Goal: Task Accomplishment & Management: Complete application form

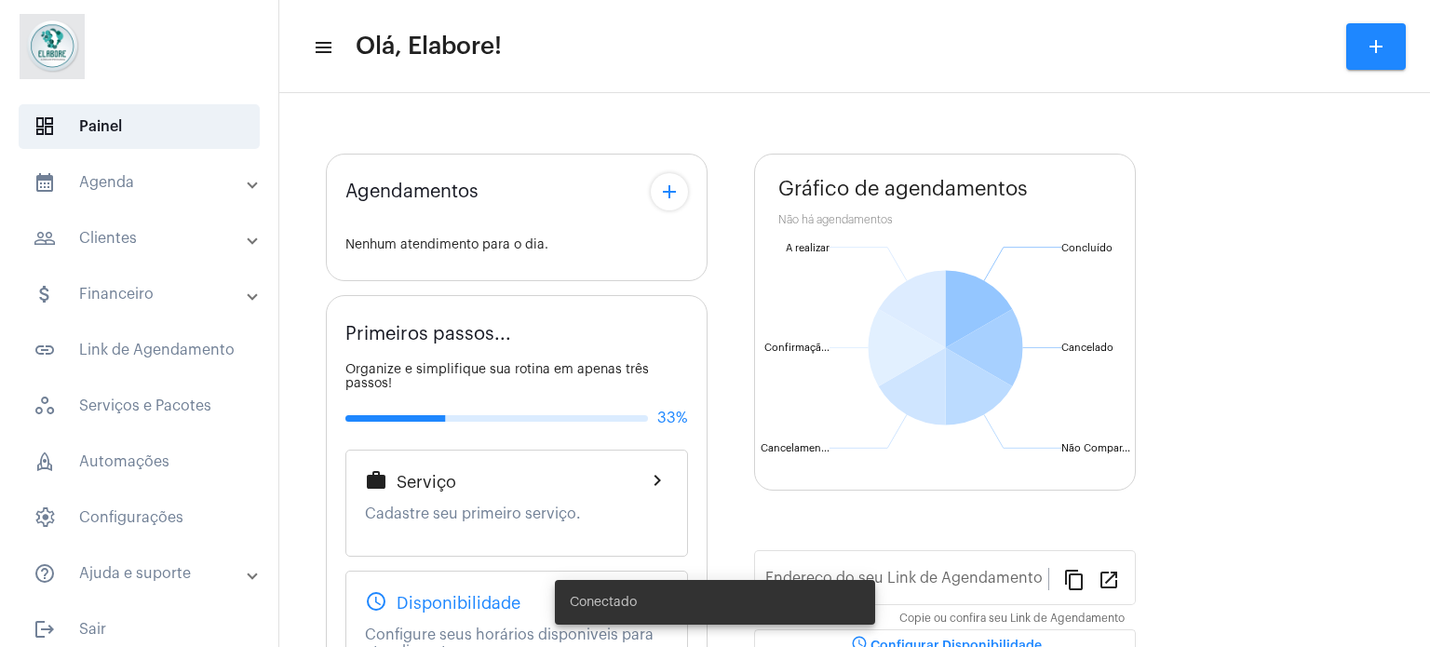
type input "[URL][DOMAIN_NAME]"
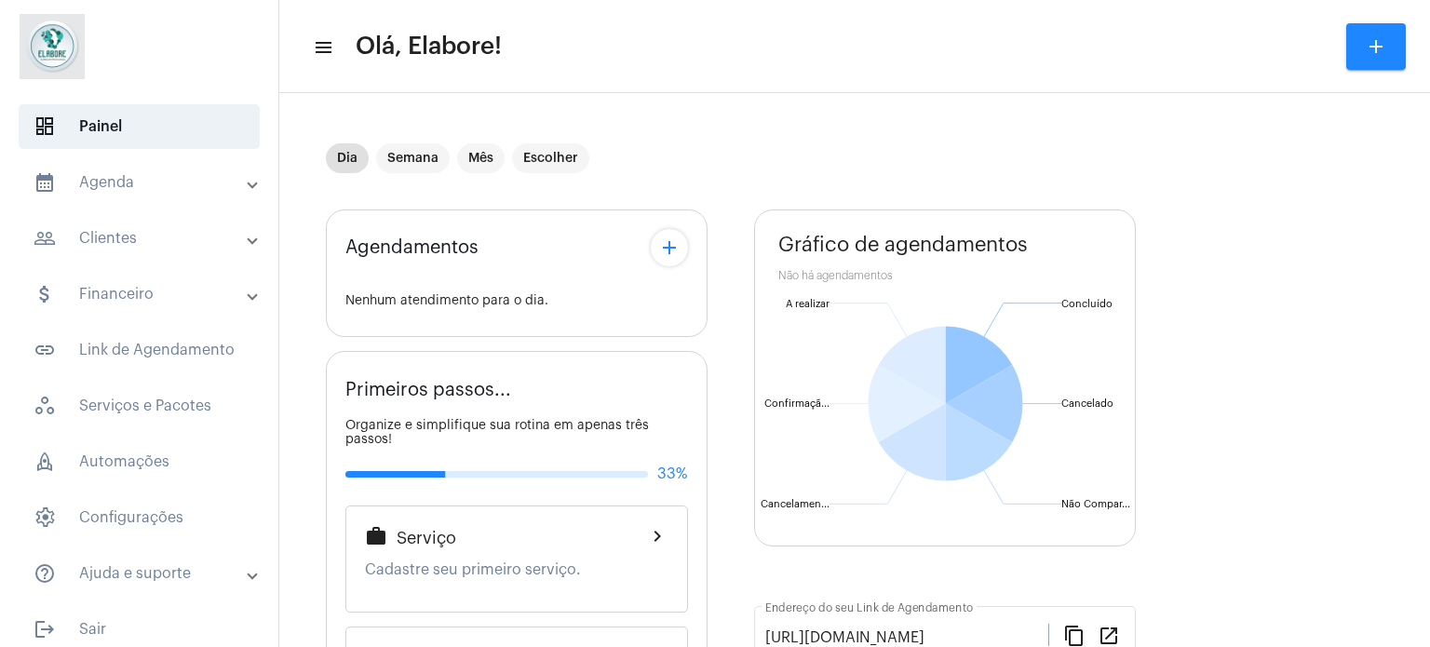
click at [139, 233] on mat-panel-title "people_outline Clientes" at bounding box center [141, 238] width 215 height 22
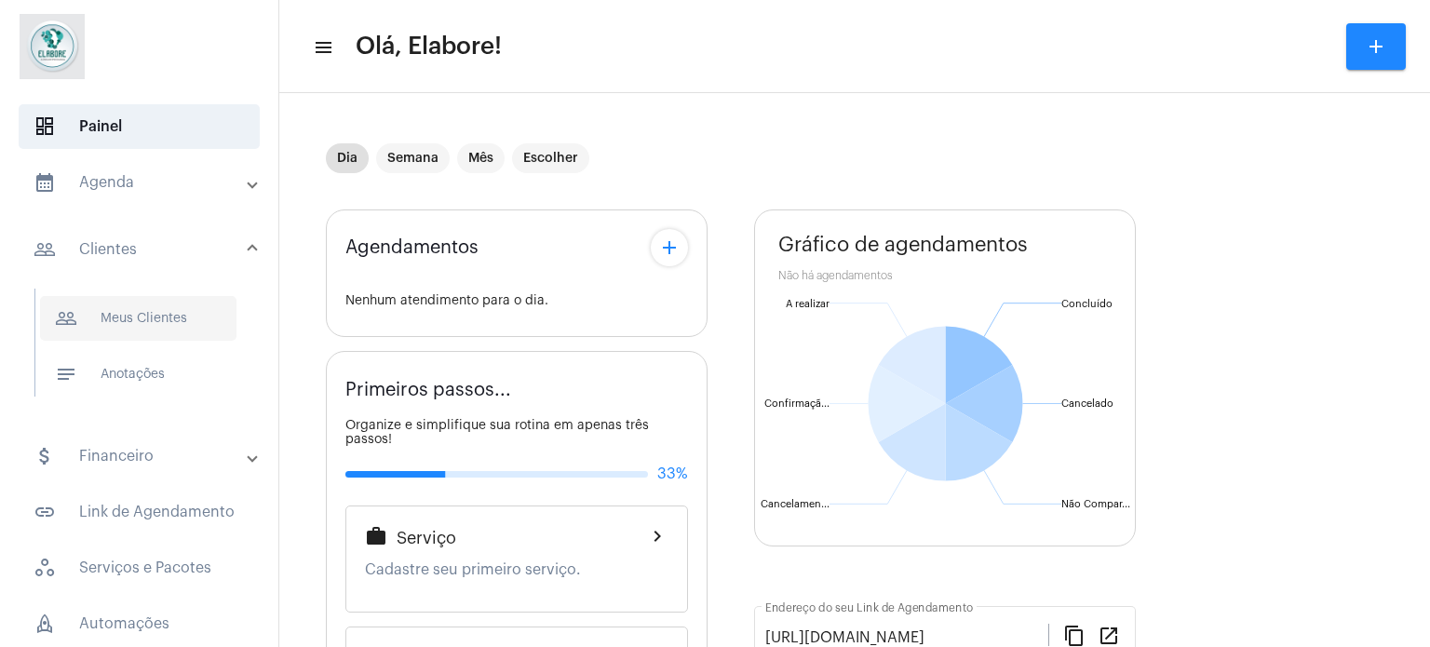
click at [155, 314] on span "people_outline Meus Clientes" at bounding box center [138, 318] width 196 height 45
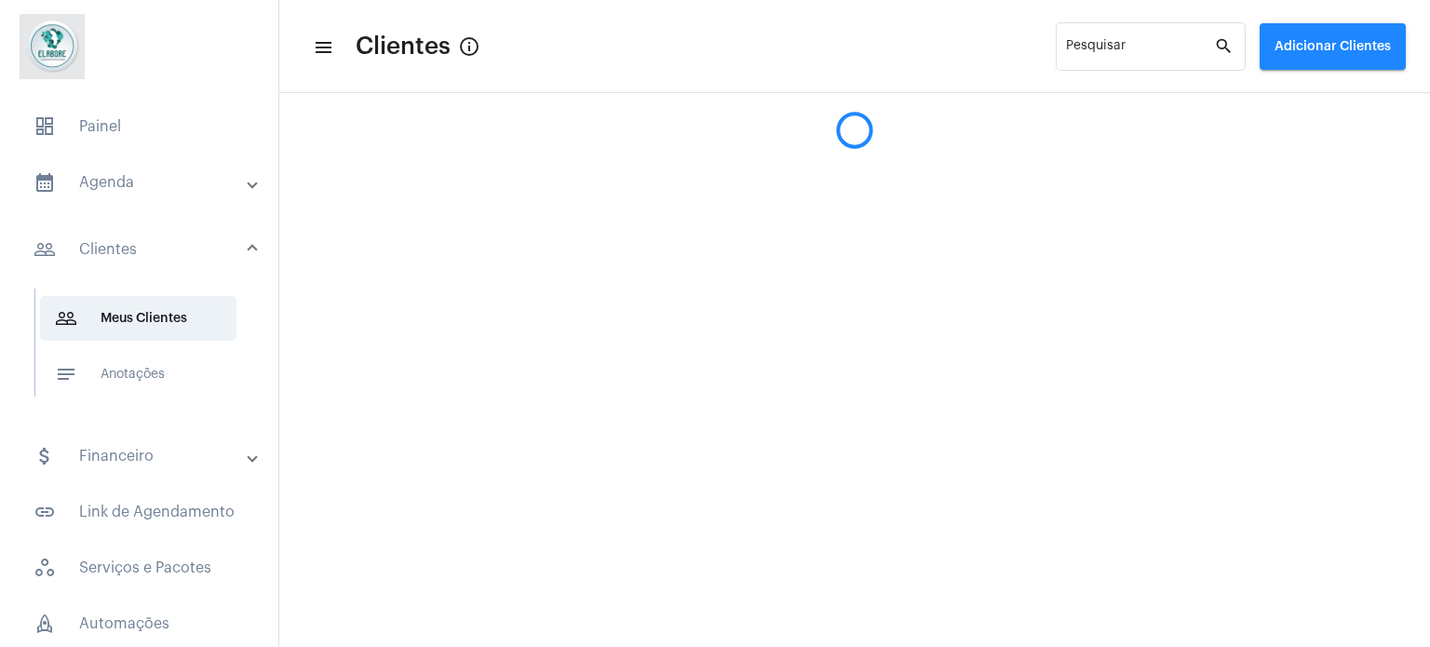
click at [1319, 43] on span "Adicionar Clientes" at bounding box center [1332, 46] width 116 height 13
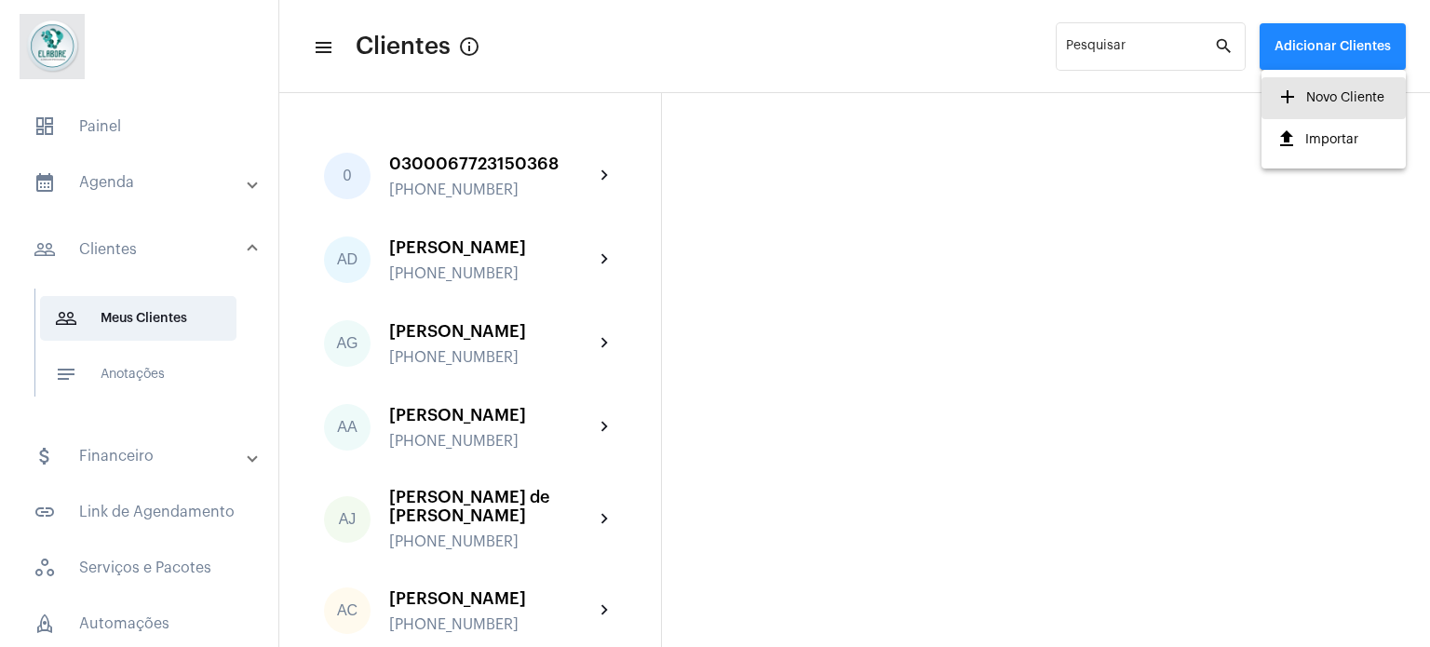
click at [1303, 88] on span "add Novo Cliente" at bounding box center [1330, 98] width 108 height 34
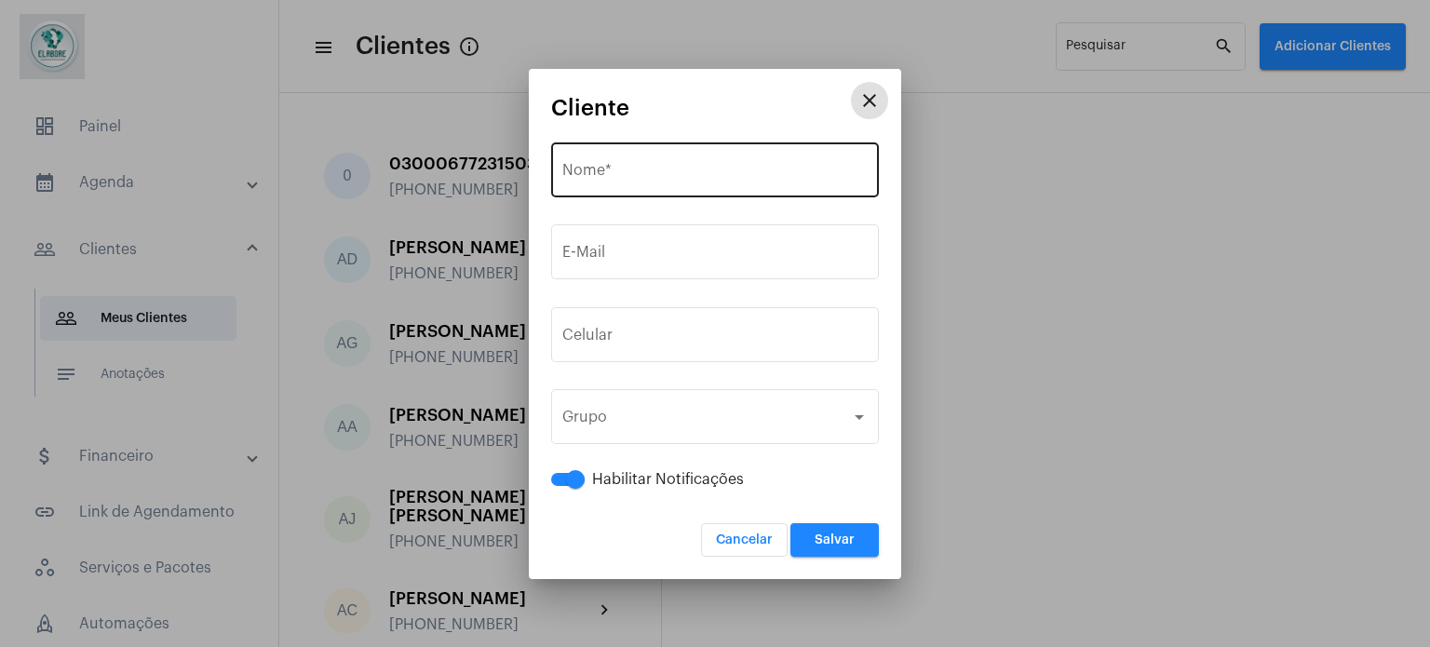
click at [645, 166] on input "Nome *" at bounding box center [714, 174] width 305 height 17
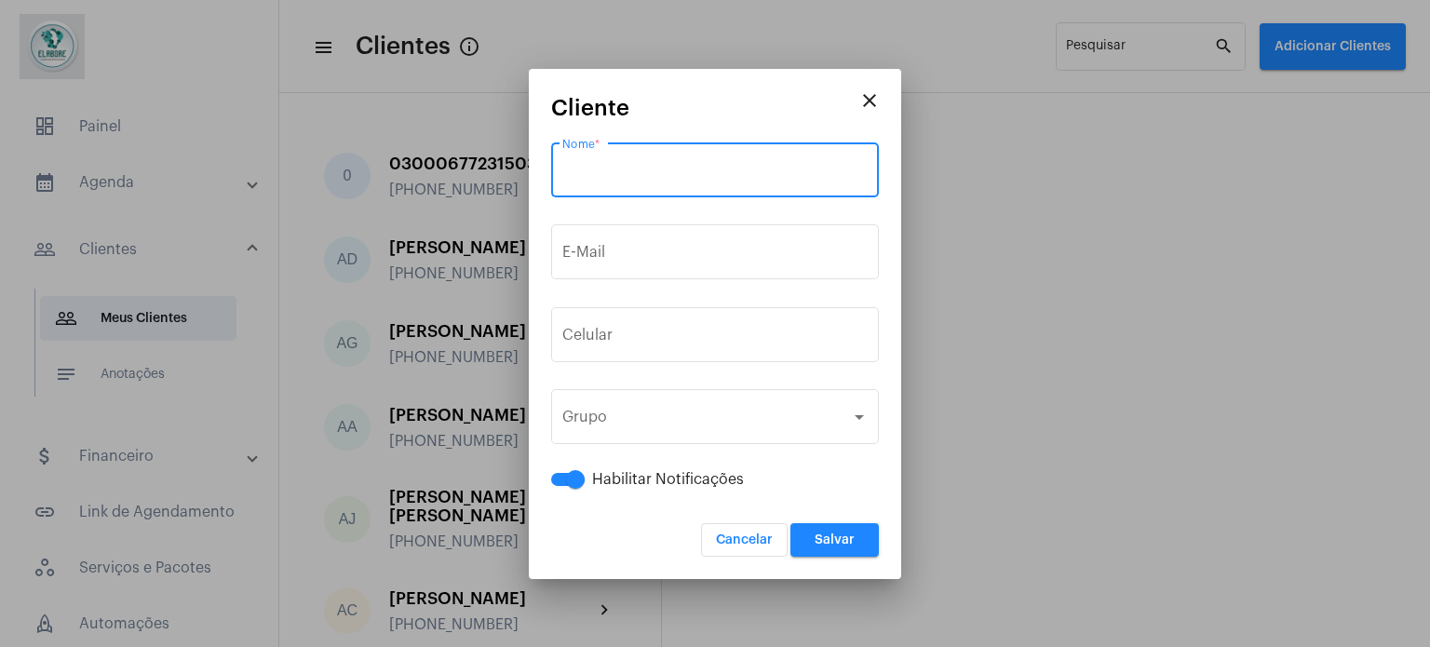
paste input "João Pedro de Brito Ferreira Barbosa"
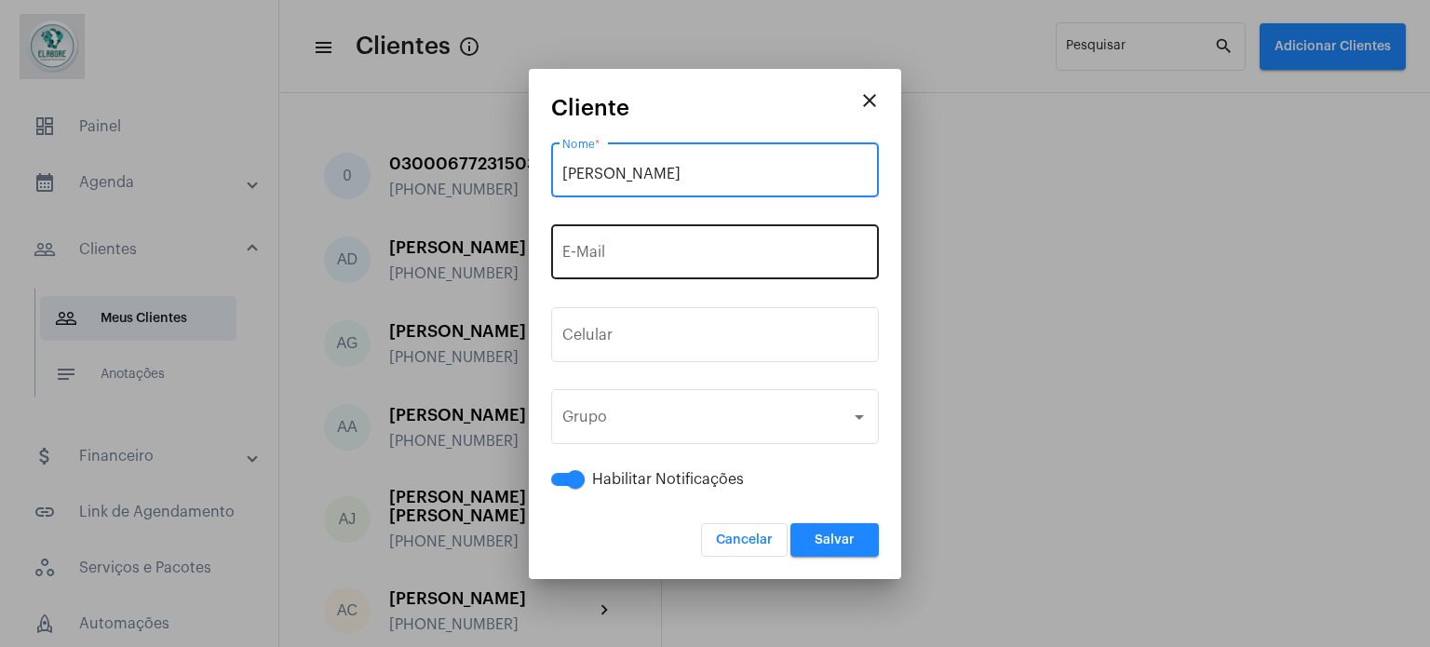
type input "João Pedro de Brito Ferreira Barbosa"
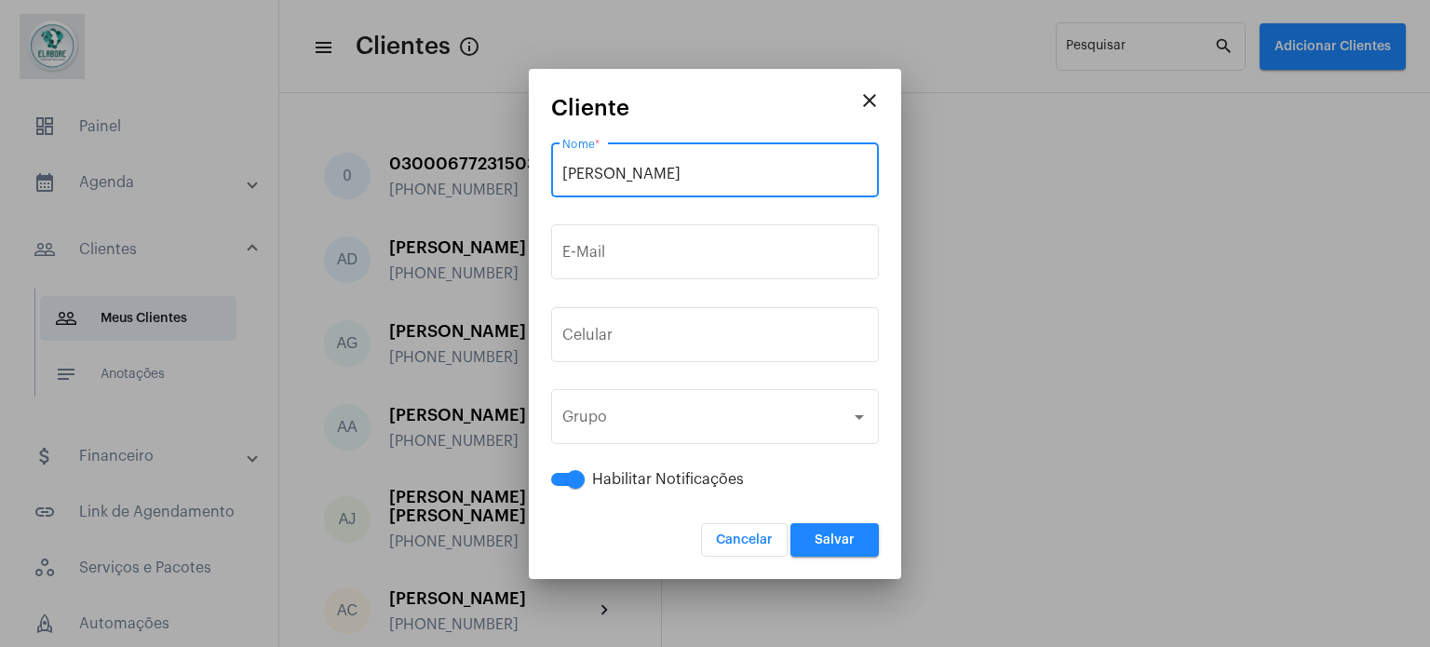
drag, startPoint x: 641, startPoint y: 255, endPoint x: 352, endPoint y: 118, distance: 320.2
click at [634, 252] on input "E-Mail" at bounding box center [714, 256] width 305 height 17
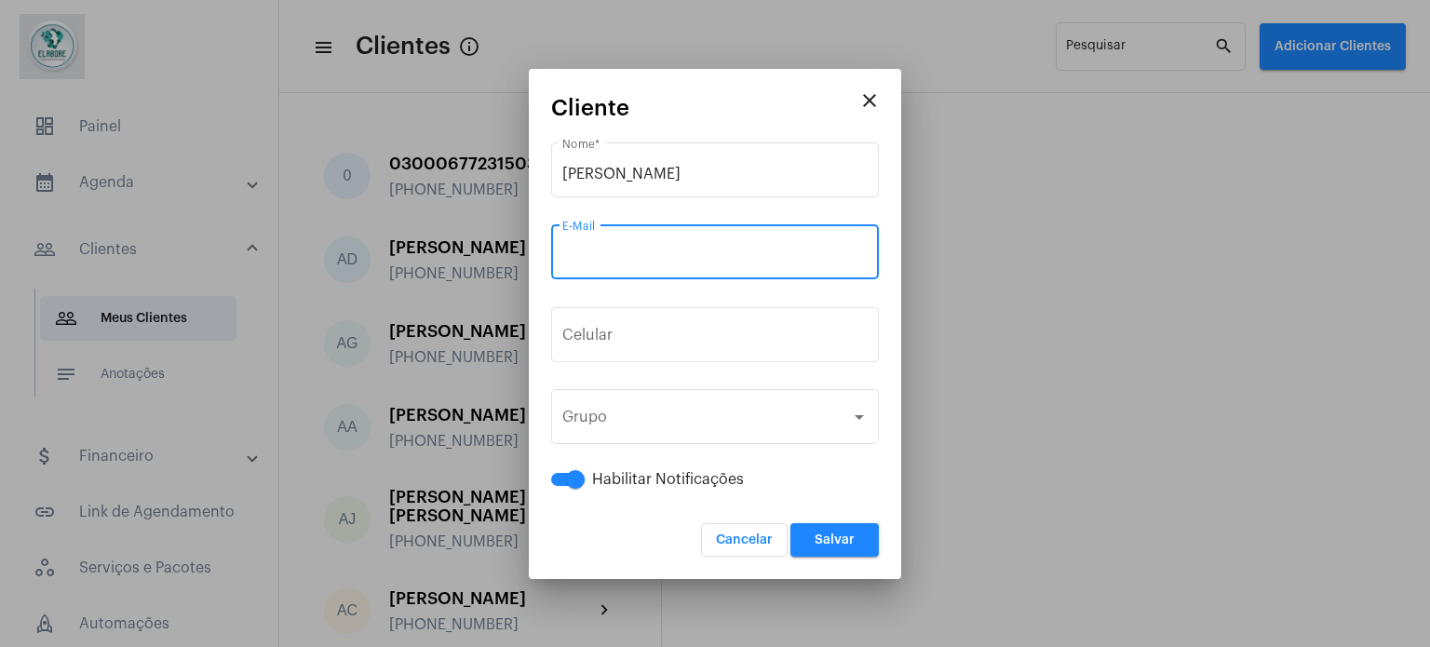
paste input "jpbrito200720@gmail.com"
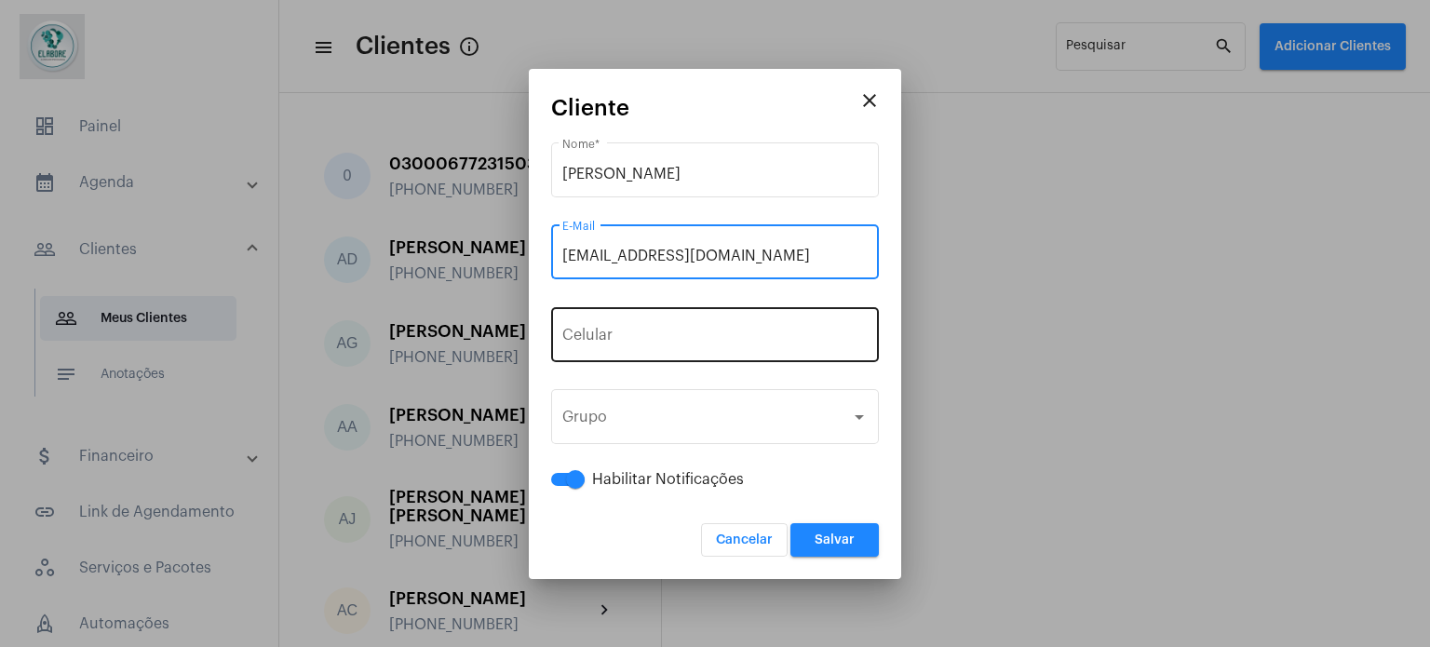
type input "jpbrito200720@gmail.com"
click at [659, 327] on div "+55 Celular" at bounding box center [714, 332] width 305 height 59
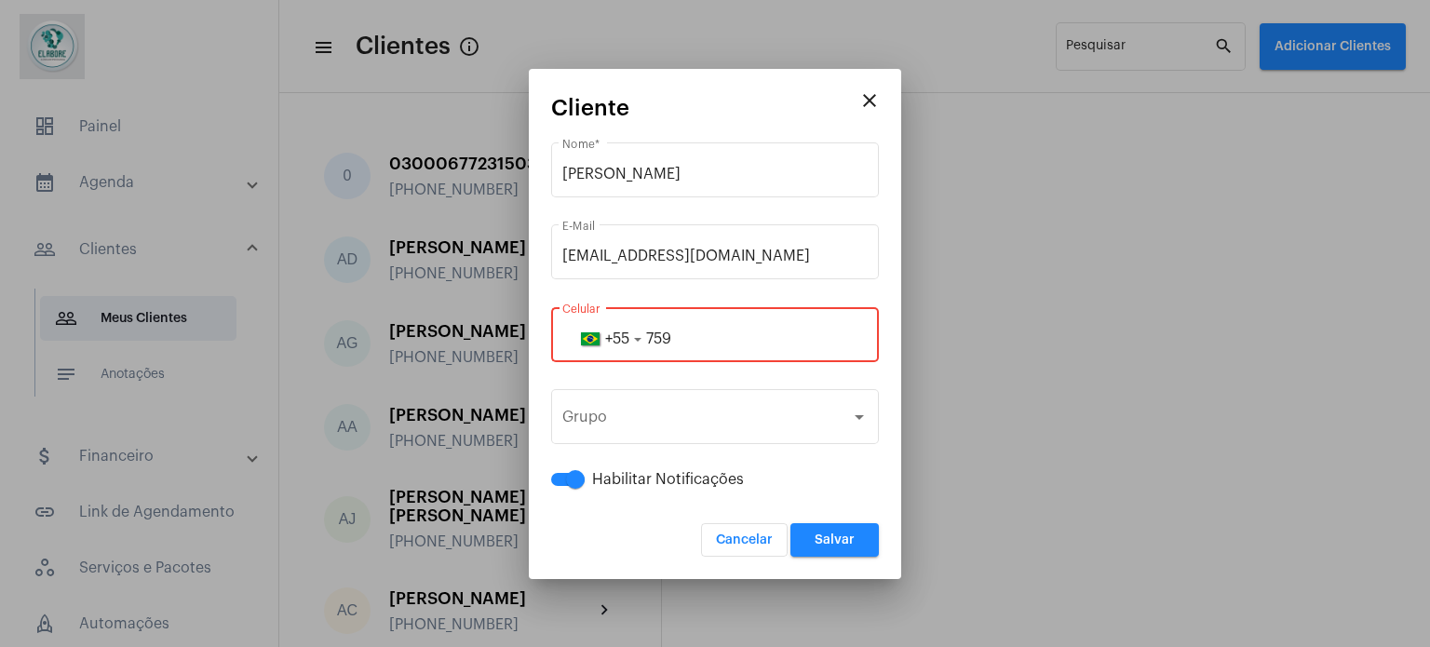
paste input "99167-2184"
click at [670, 342] on input "75999167-2184" at bounding box center [714, 338] width 305 height 17
click at [680, 341] on input "75999167-2184" at bounding box center [714, 338] width 305 height 17
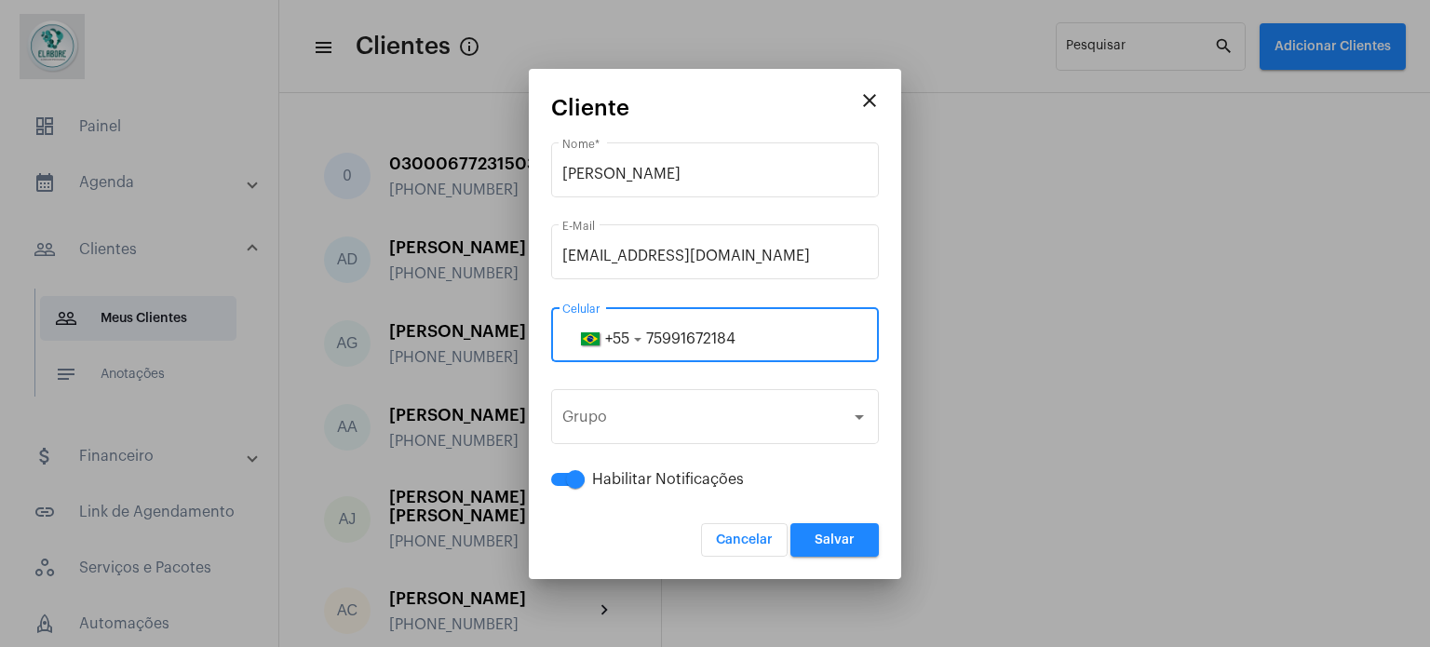
type input "75991672184"
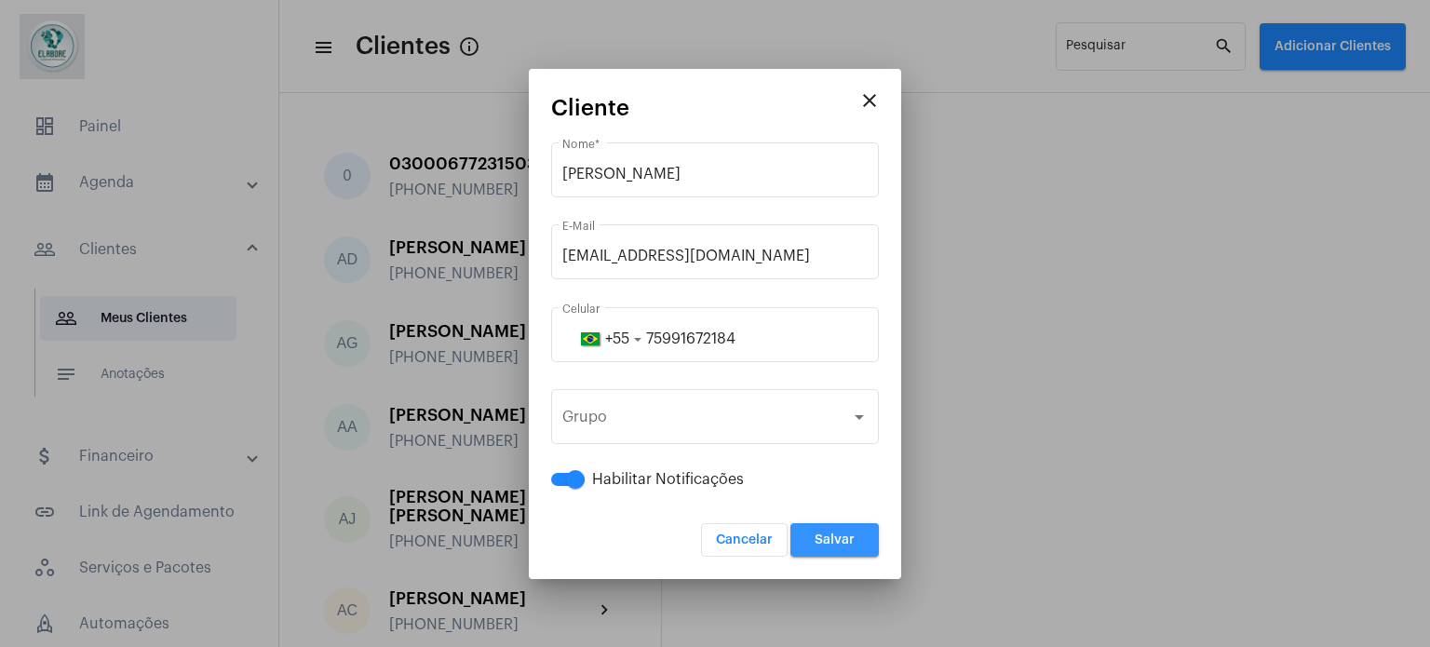
click at [813, 542] on button "Salvar" at bounding box center [834, 540] width 88 height 34
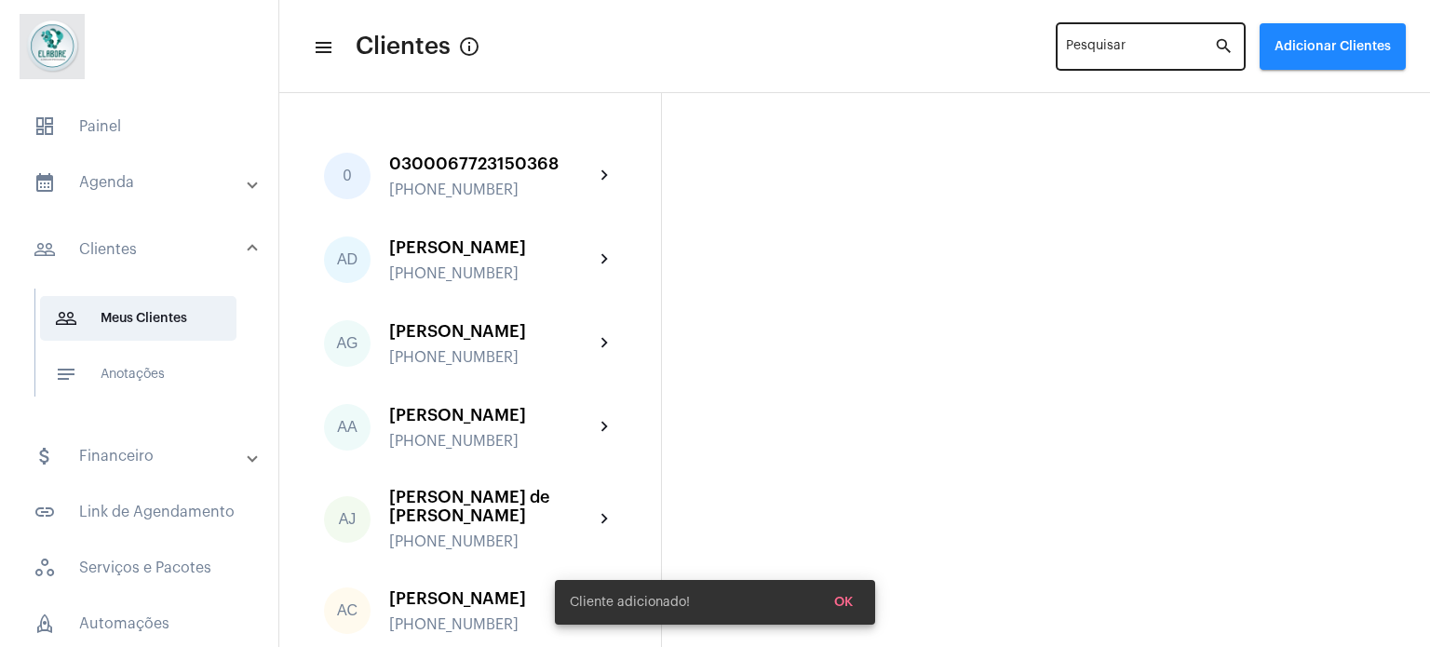
click at [1106, 53] on input "Pesquisar" at bounding box center [1140, 50] width 148 height 15
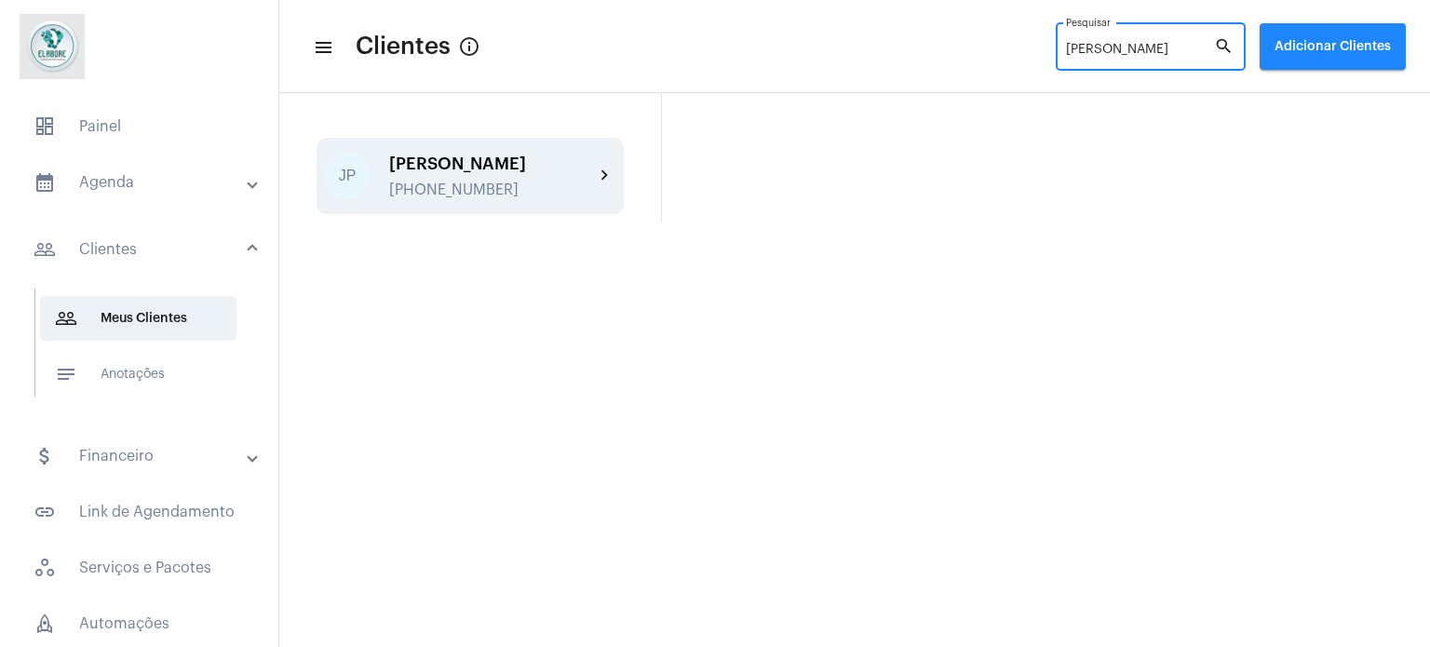
type input "joão pe"
click at [569, 190] on div "João Pedro de Brito Ferreira Barbosa +5575991672184" at bounding box center [491, 177] width 205 height 44
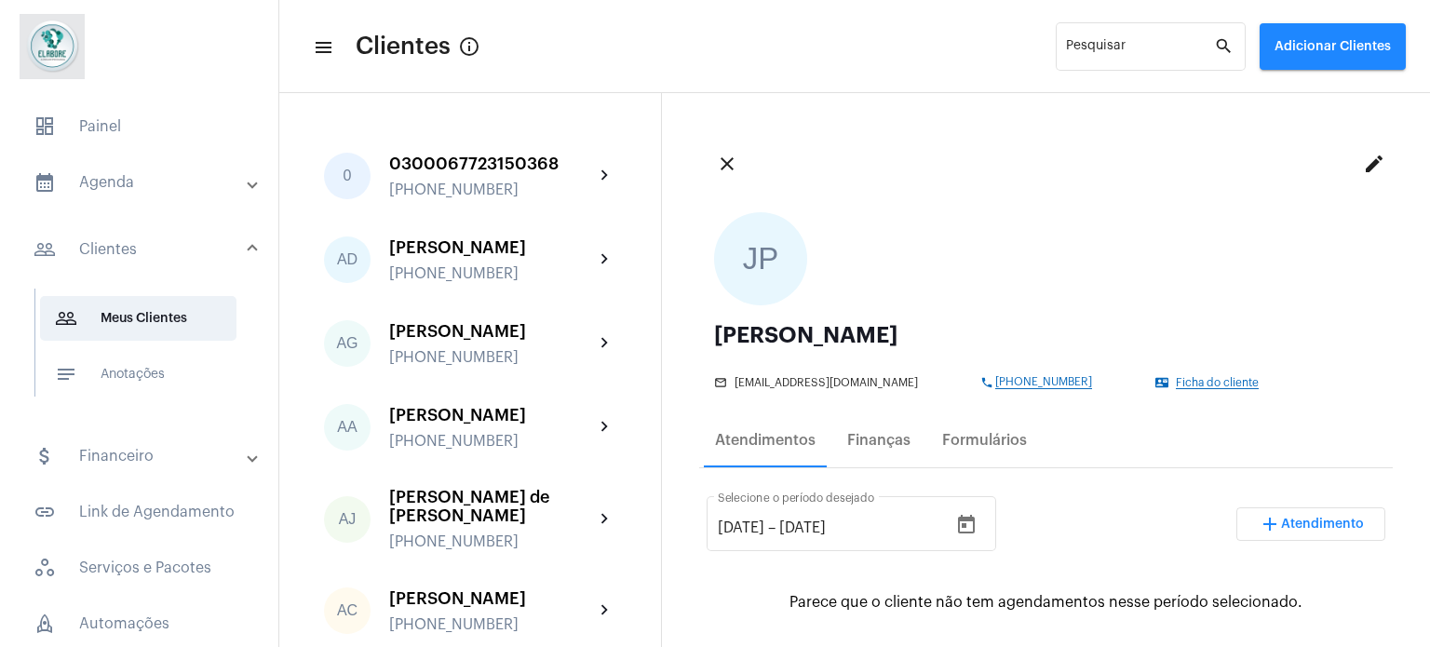
click at [1184, 384] on span "Ficha do cliente" at bounding box center [1217, 383] width 83 height 12
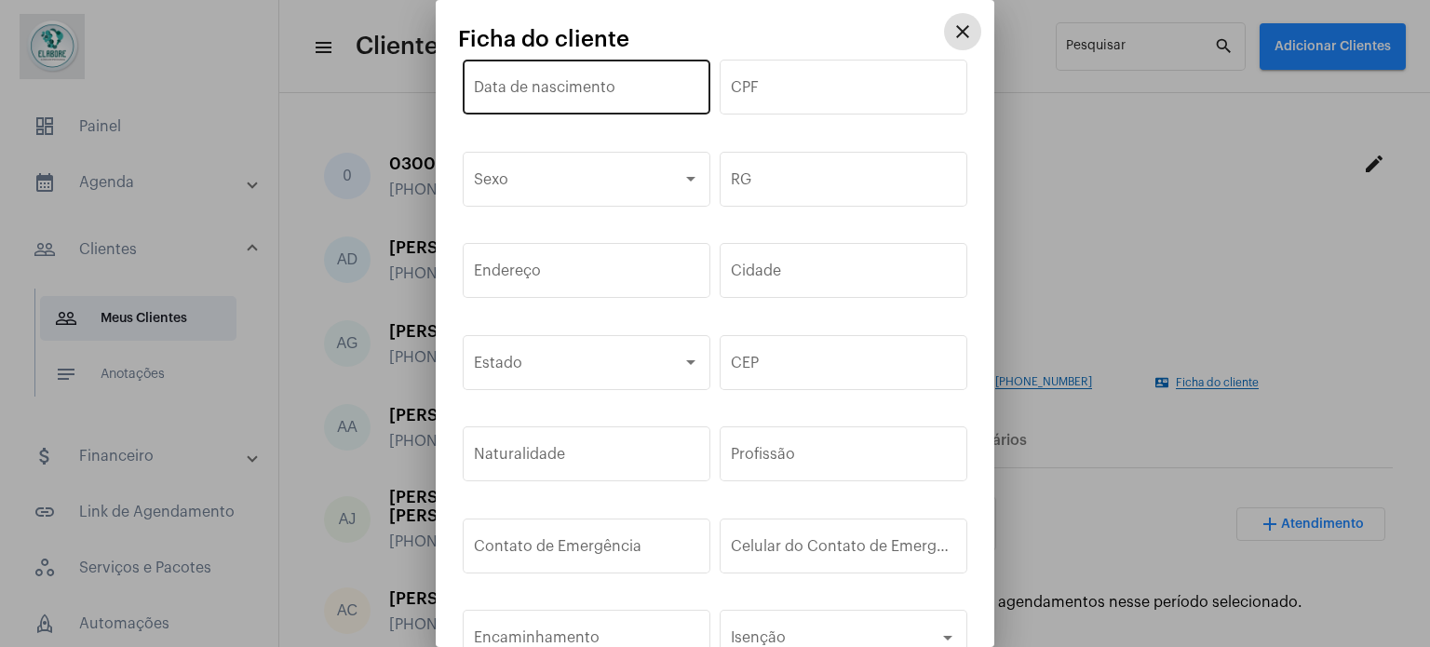
drag, startPoint x: 626, startPoint y: 89, endPoint x: 662, endPoint y: 89, distance: 35.4
click at [630, 92] on input "Data de nascimento" at bounding box center [586, 91] width 225 height 17
type input "14/02/5200"
drag, startPoint x: 617, startPoint y: 106, endPoint x: 422, endPoint y: 88, distance: 196.3
click at [422, 88] on div "close Ficha do cliente 14/02/5200 Data de nascimento CPF Sexo RG Endereço Cidad…" at bounding box center [715, 323] width 1430 height 647
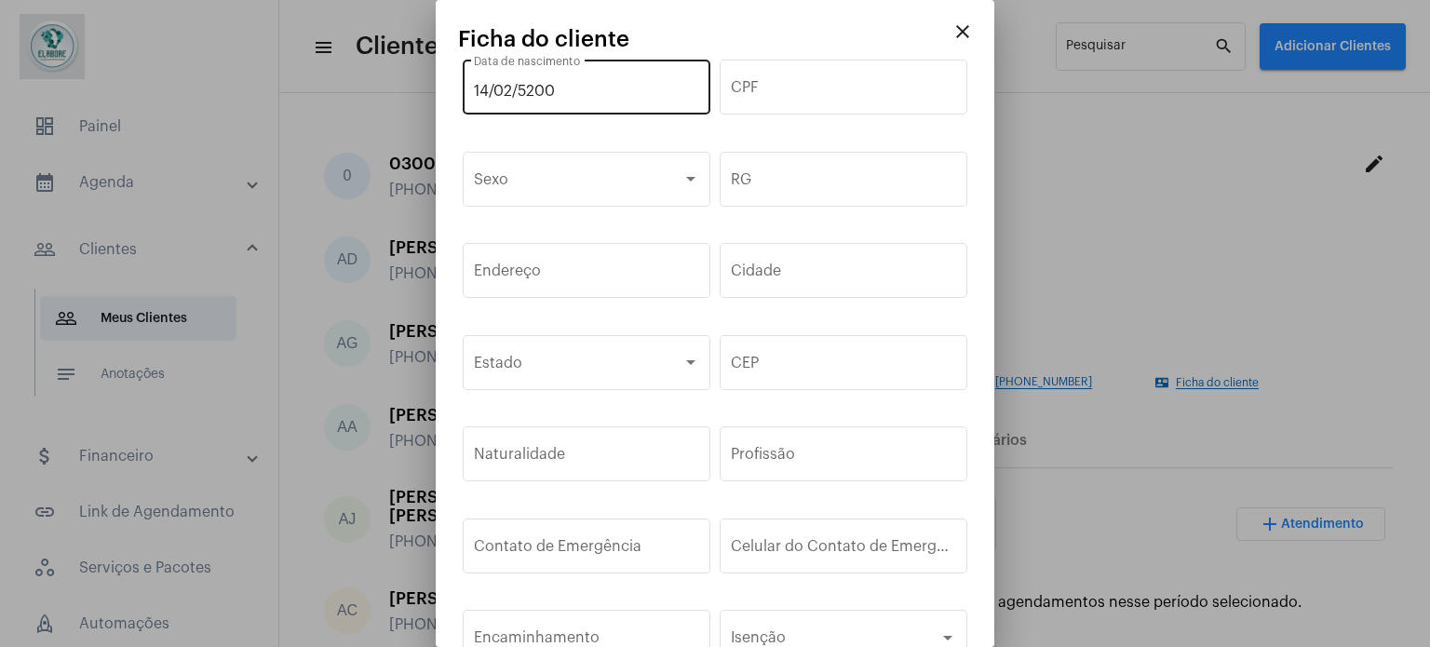
click at [582, 102] on div "14/02/5200 Data de nascimento" at bounding box center [586, 85] width 225 height 59
click at [579, 100] on input "14/02/5200" at bounding box center [586, 91] width 225 height 17
drag, startPoint x: 574, startPoint y: 93, endPoint x: 388, endPoint y: 93, distance: 186.2
click at [388, 93] on div "close Ficha do cliente 14/02/5200 Data de nascimento CPF Sexo RG Endereço Cidad…" at bounding box center [715, 323] width 1430 height 647
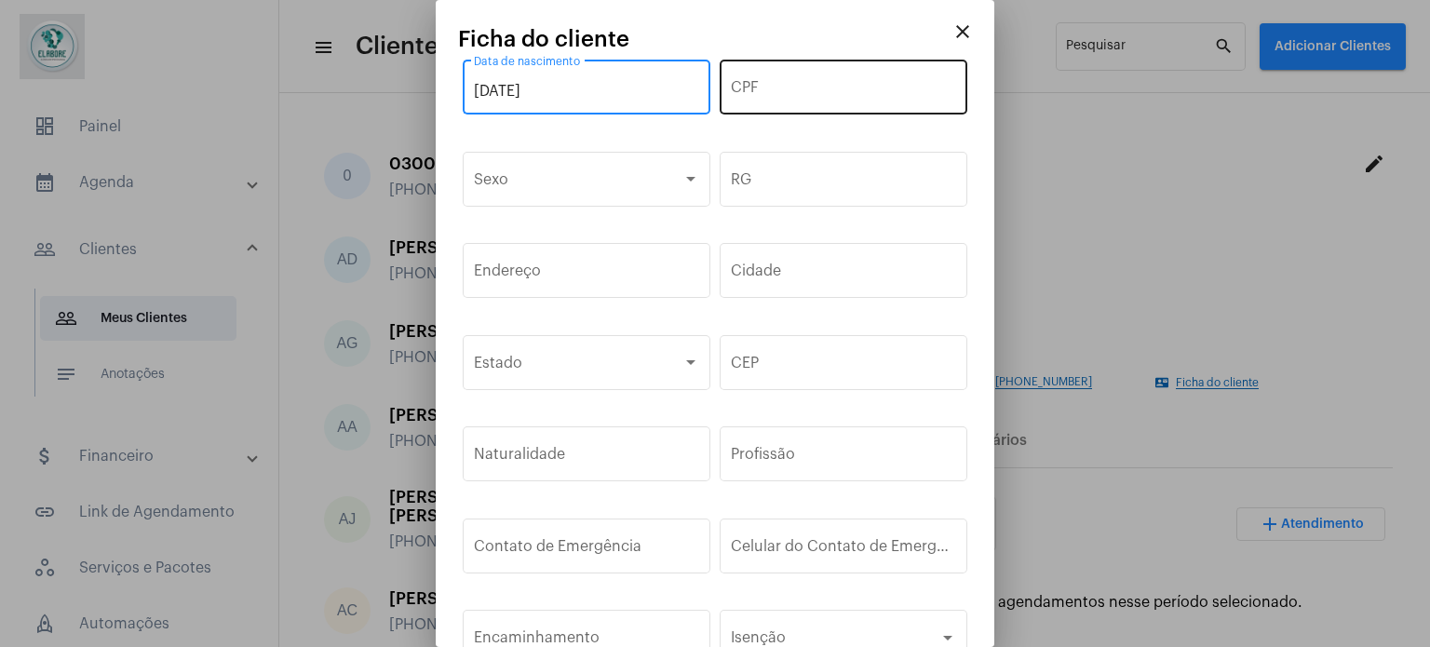
type input "14/05/2007"
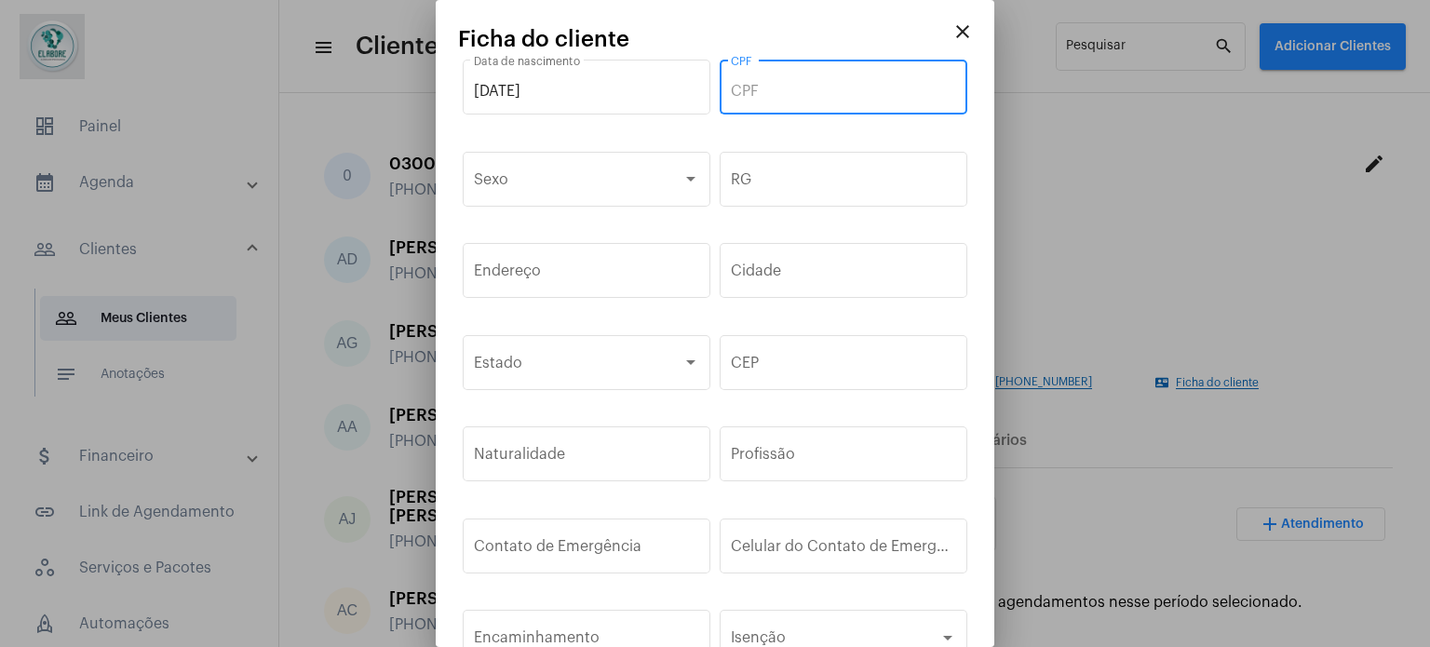
click at [860, 84] on input "CPF" at bounding box center [843, 91] width 225 height 17
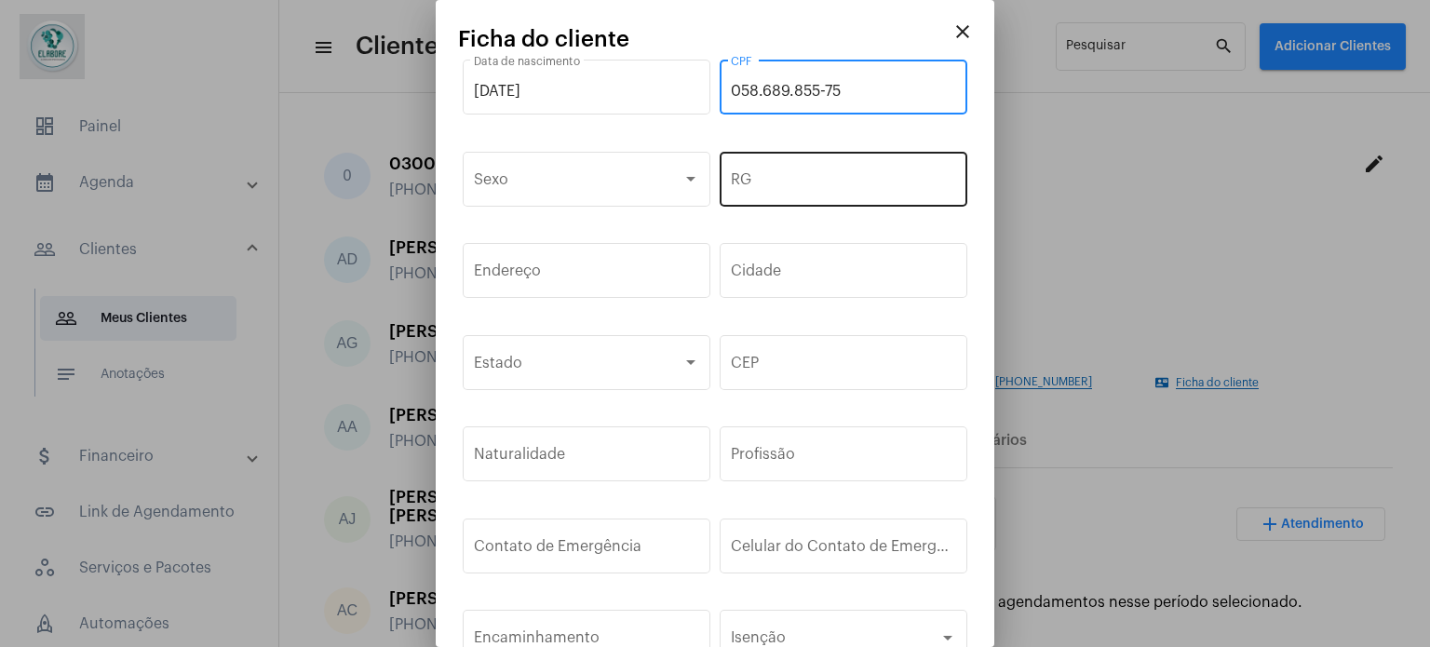
type input "058.689.855-75"
click at [833, 180] on input "RG" at bounding box center [843, 183] width 225 height 17
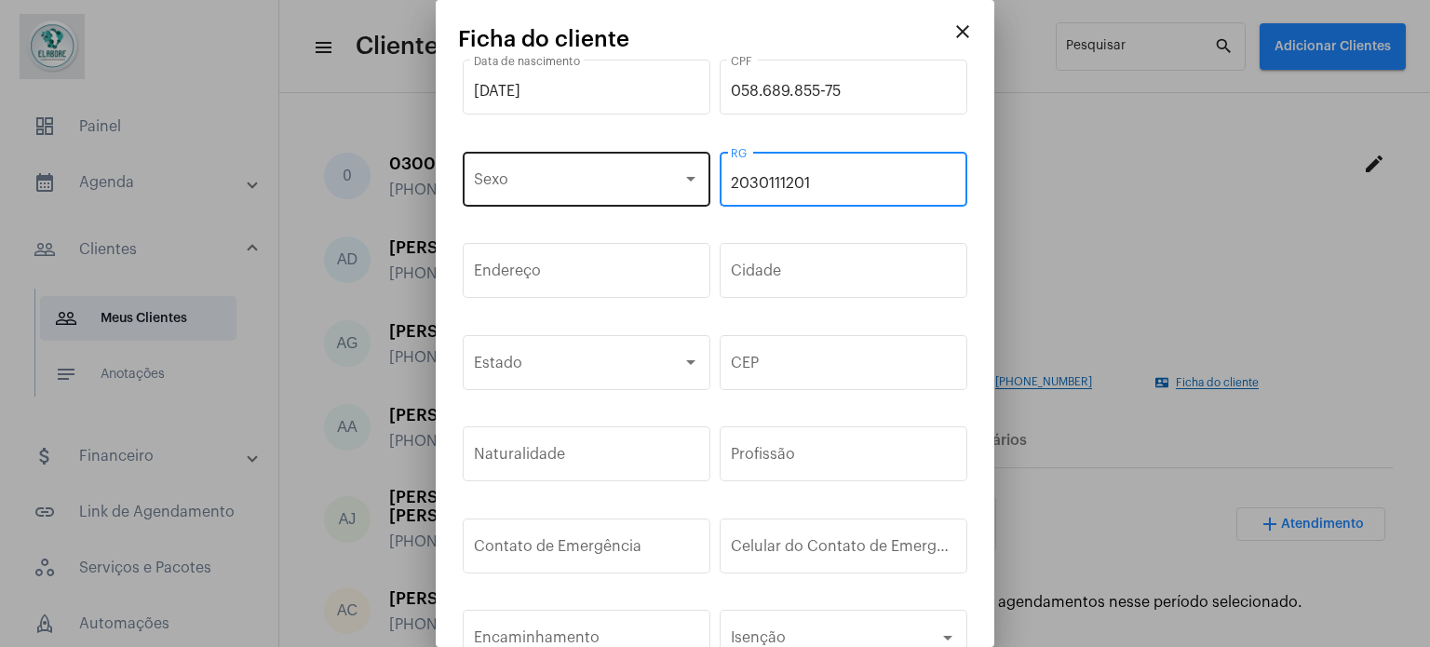
type input "2030111201"
click at [547, 176] on span at bounding box center [578, 183] width 209 height 17
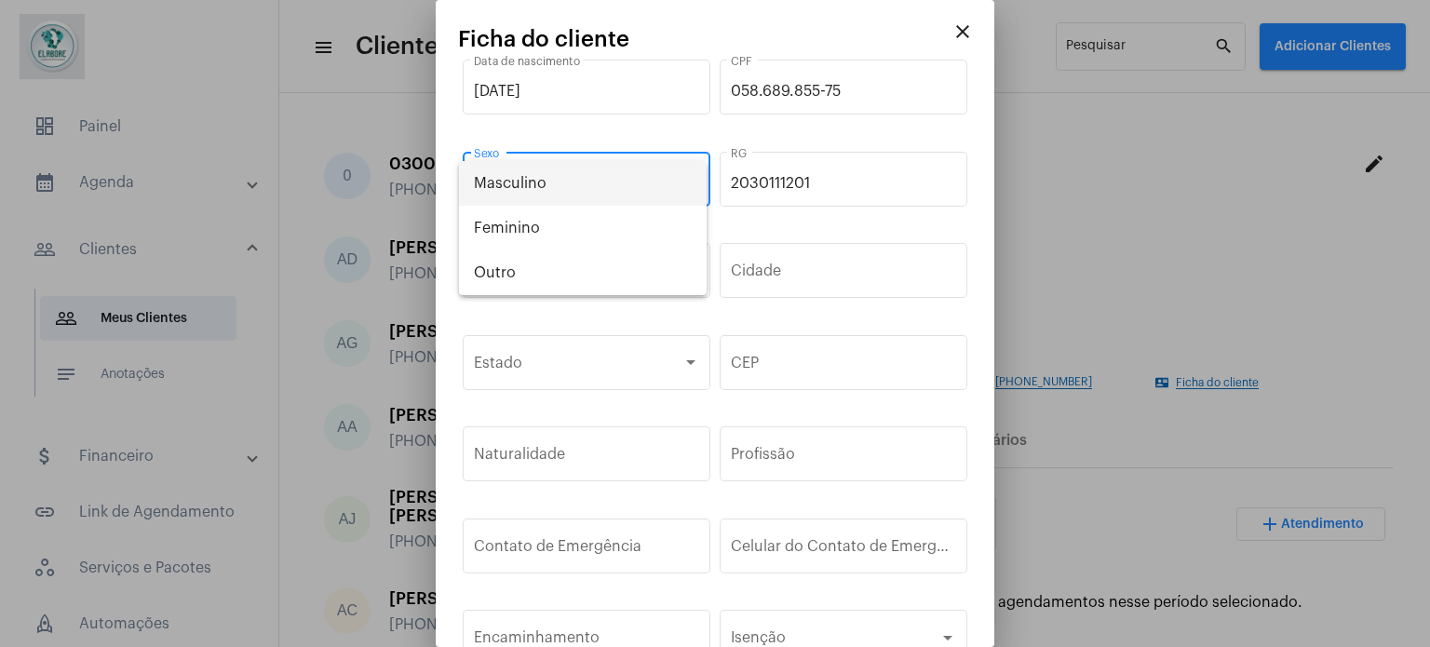
click at [551, 195] on span "Masculino" at bounding box center [583, 183] width 218 height 45
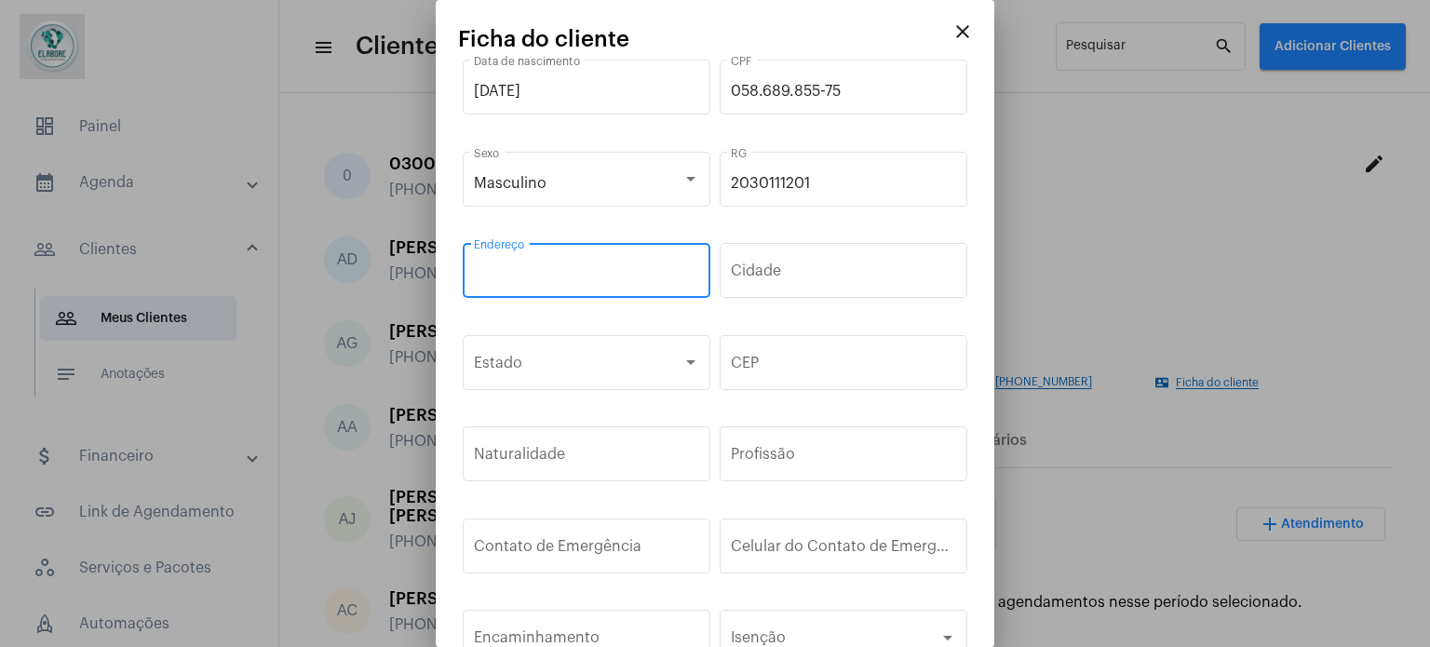
click at [567, 275] on input "Endereço" at bounding box center [586, 274] width 225 height 17
paste input "Av Antônio Ribeiro Marques, 601 Reserva Camboriú casa 170 Registro"
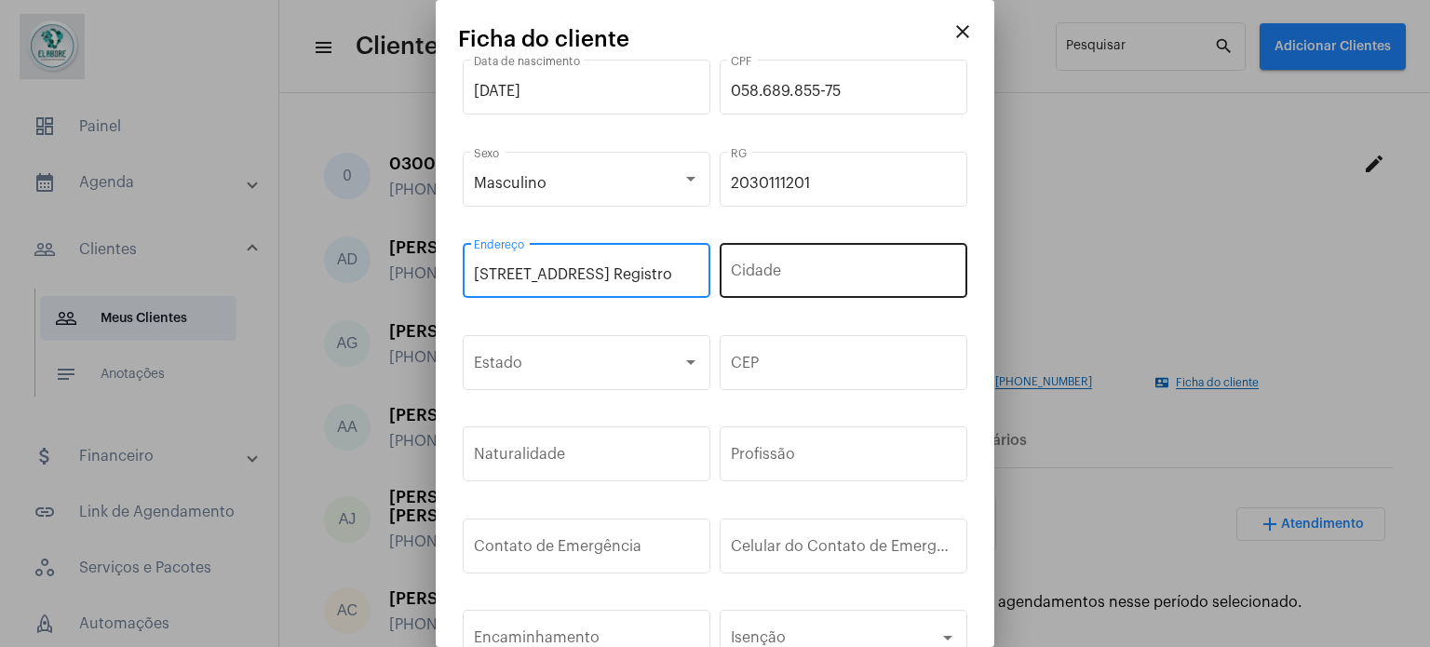
type input "Av Antônio Ribeiro Marques, 601 Reserva Camboriú casa 170 Registro"
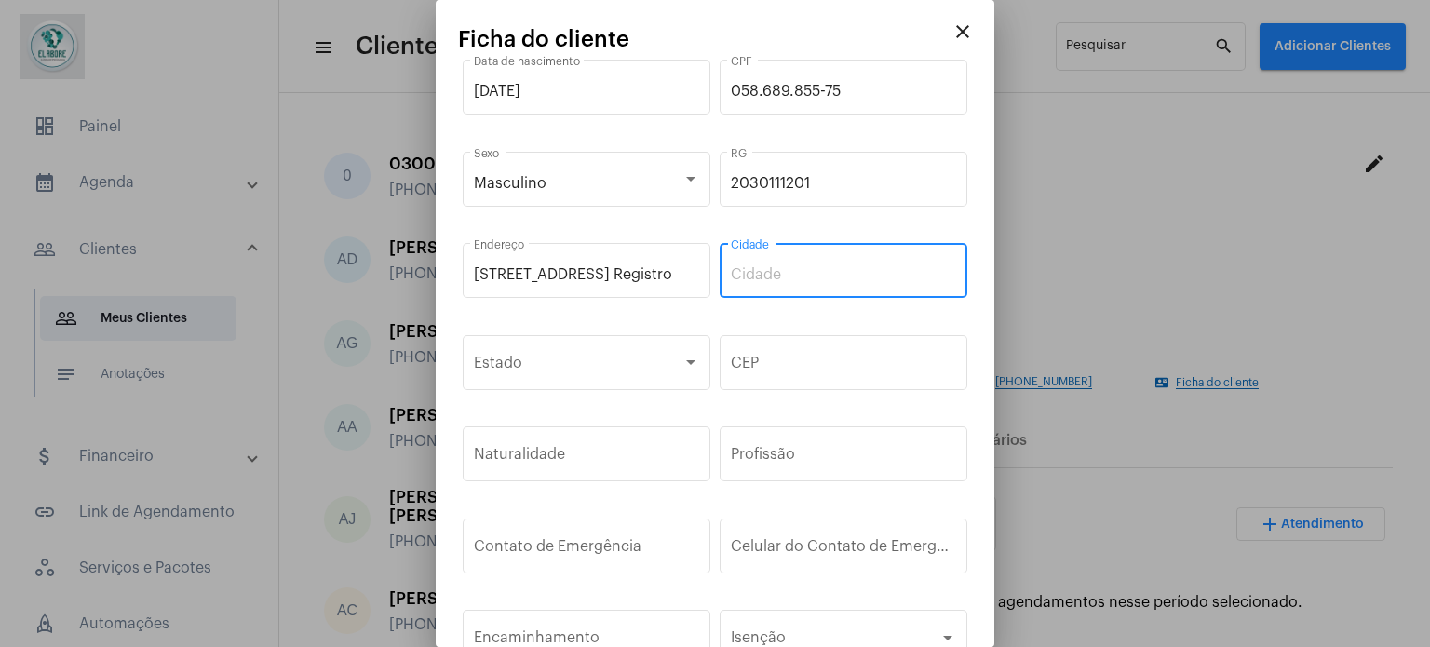
scroll to position [0, 0]
click at [770, 280] on input "Cidade" at bounding box center [843, 274] width 225 height 17
click at [786, 276] on input "Feira ded Santana" at bounding box center [843, 274] width 225 height 17
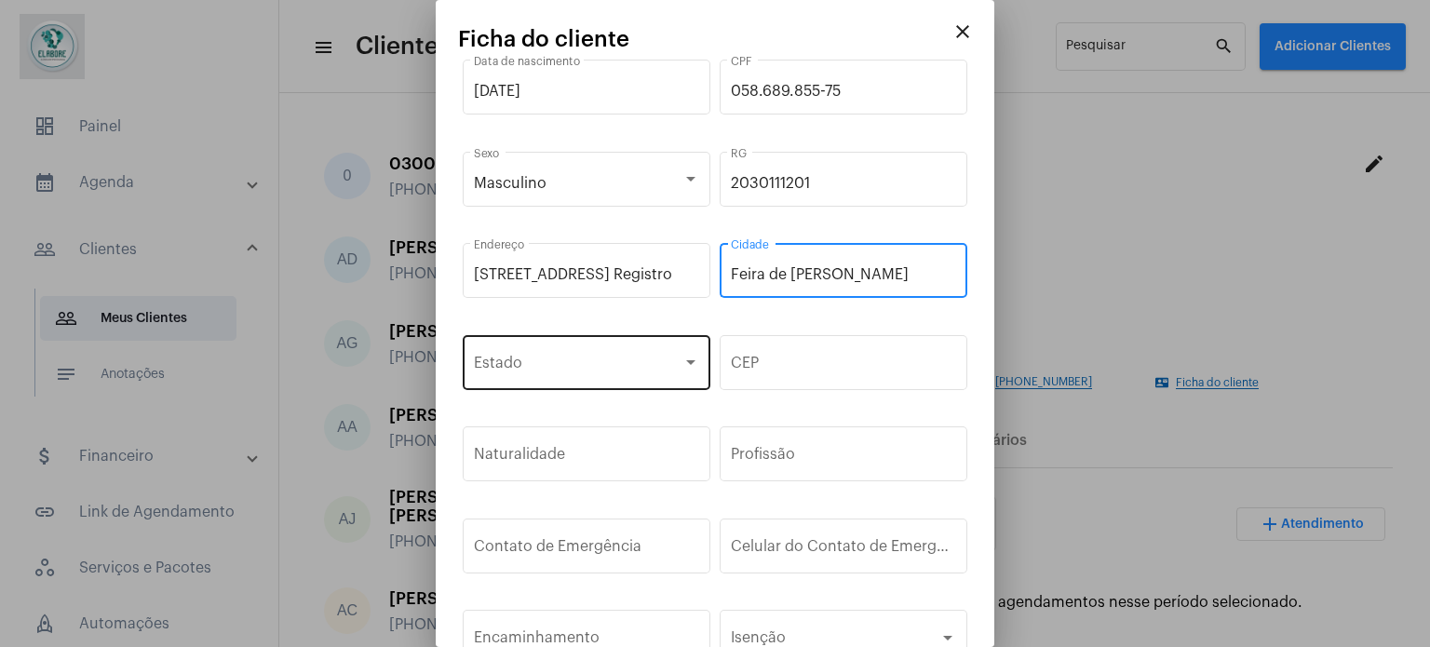
type input "Feira de Santana"
click at [564, 373] on span at bounding box center [578, 366] width 209 height 17
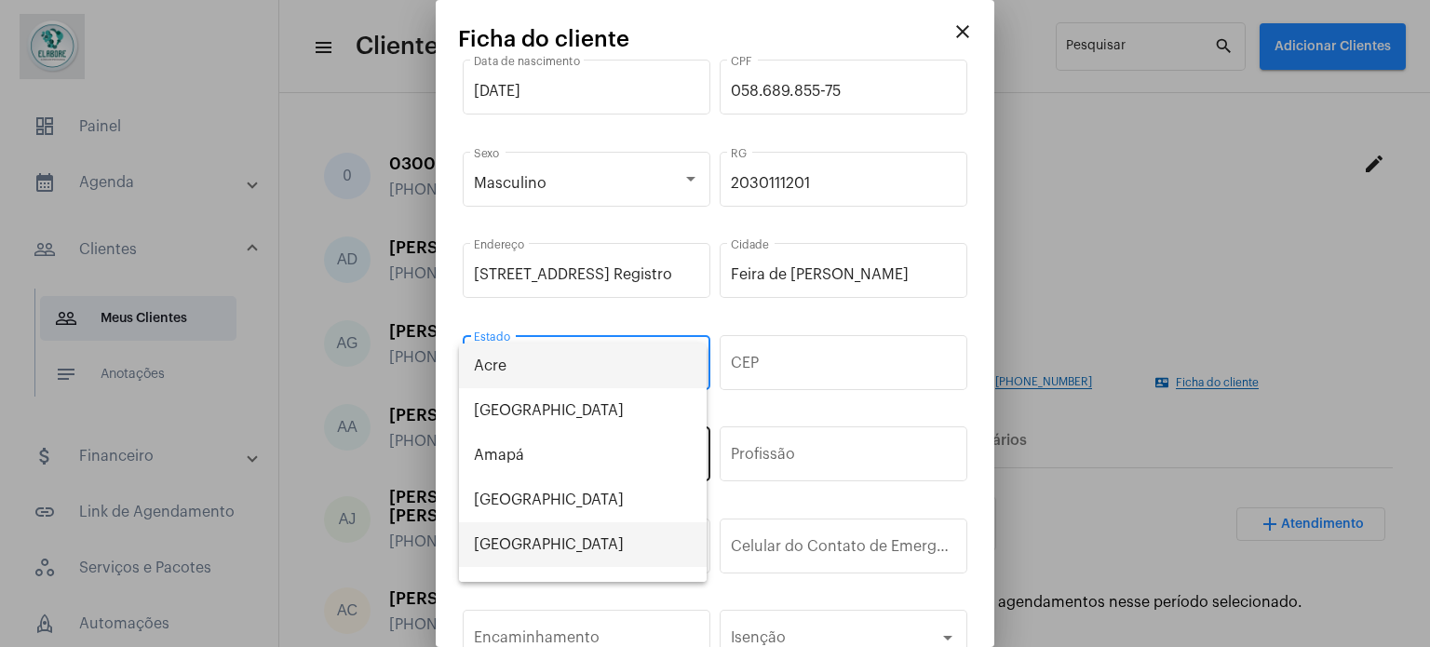
drag, startPoint x: 511, startPoint y: 544, endPoint x: 689, endPoint y: 466, distance: 193.9
click at [513, 545] on span "Bahia" at bounding box center [583, 544] width 218 height 45
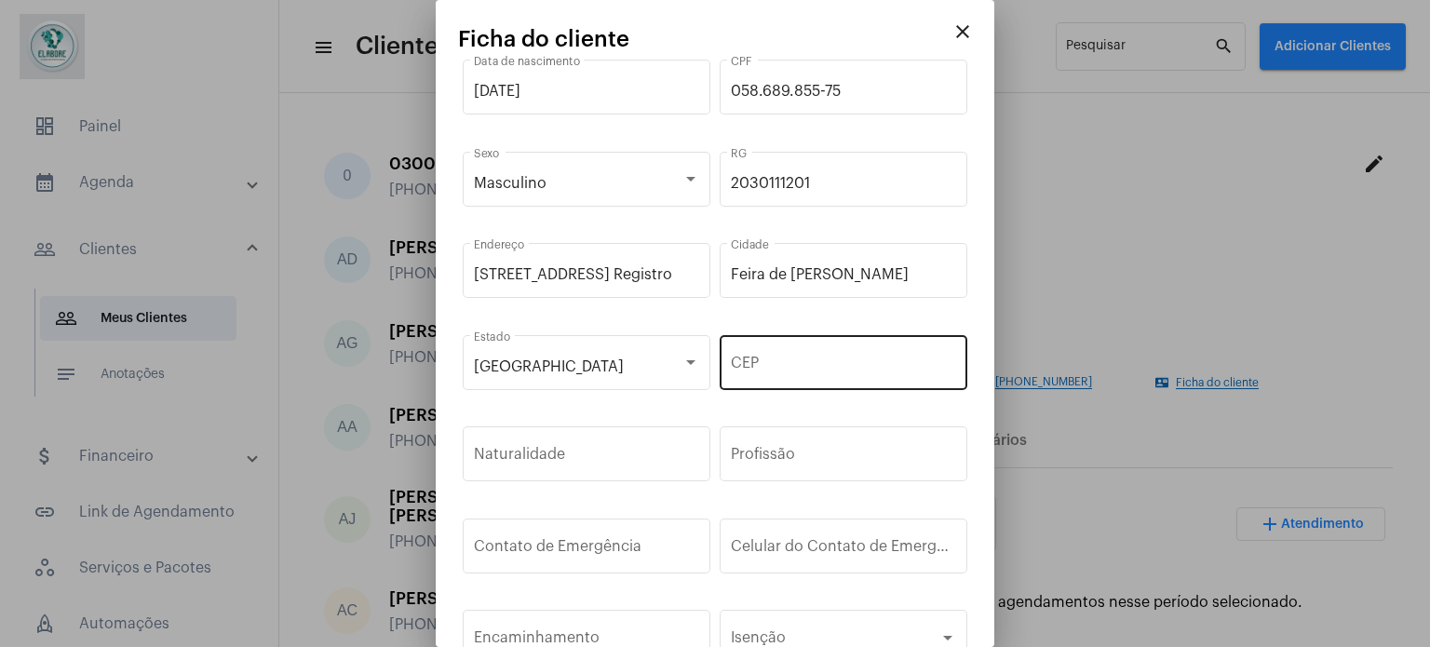
click at [804, 356] on div "CEP" at bounding box center [843, 360] width 225 height 59
paste input "44.073-100"
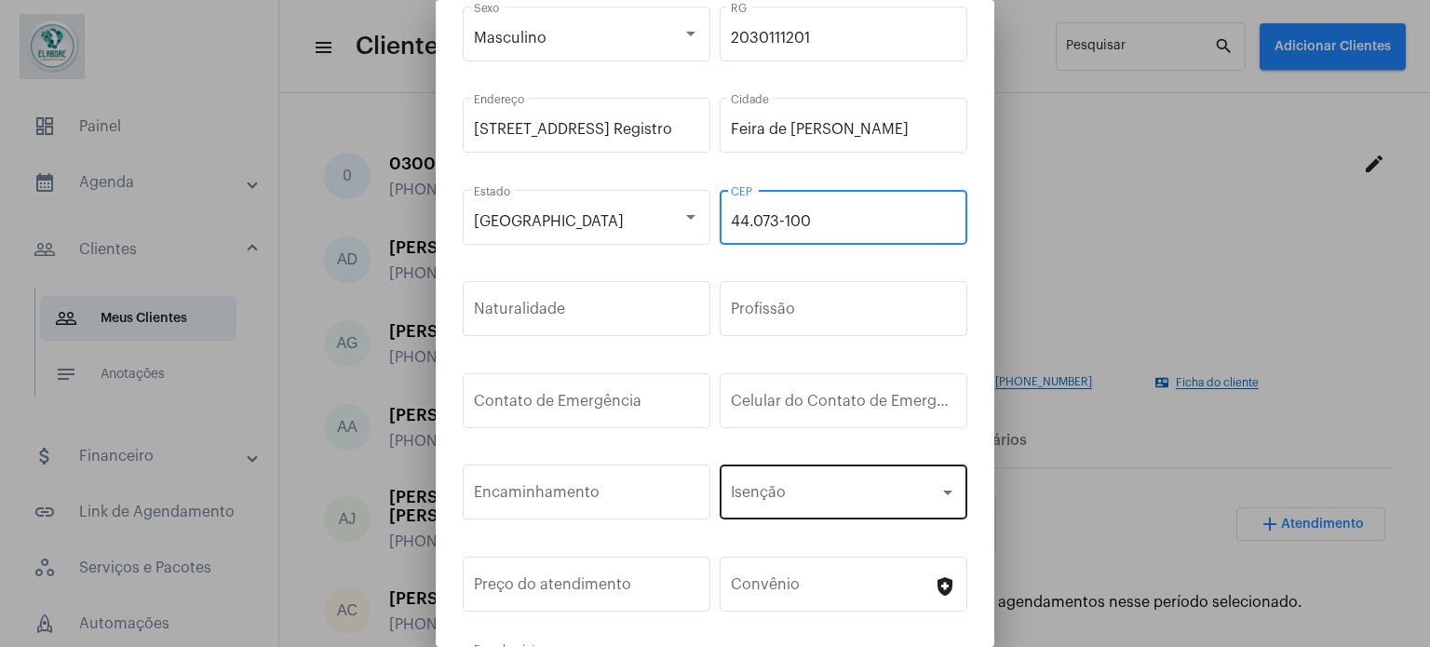
scroll to position [186, 0]
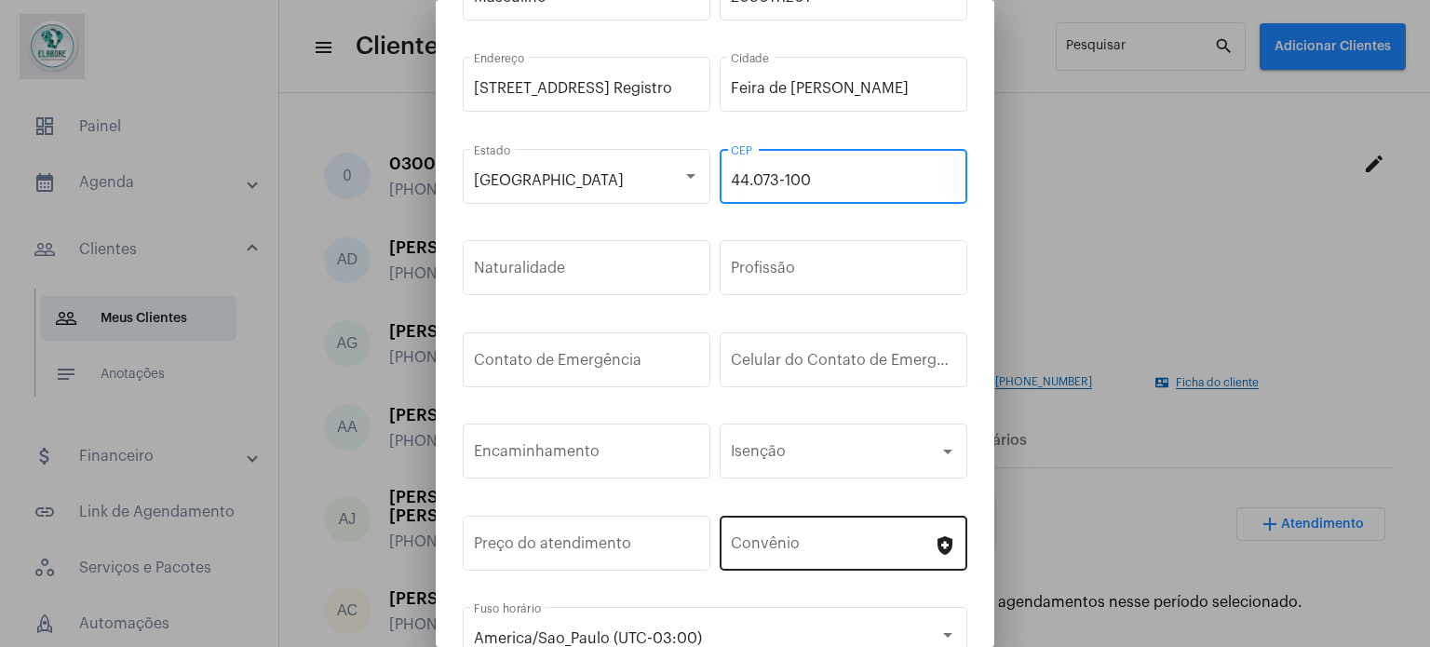
type input "44.073-100"
click at [824, 533] on div "Convênio" at bounding box center [832, 541] width 203 height 59
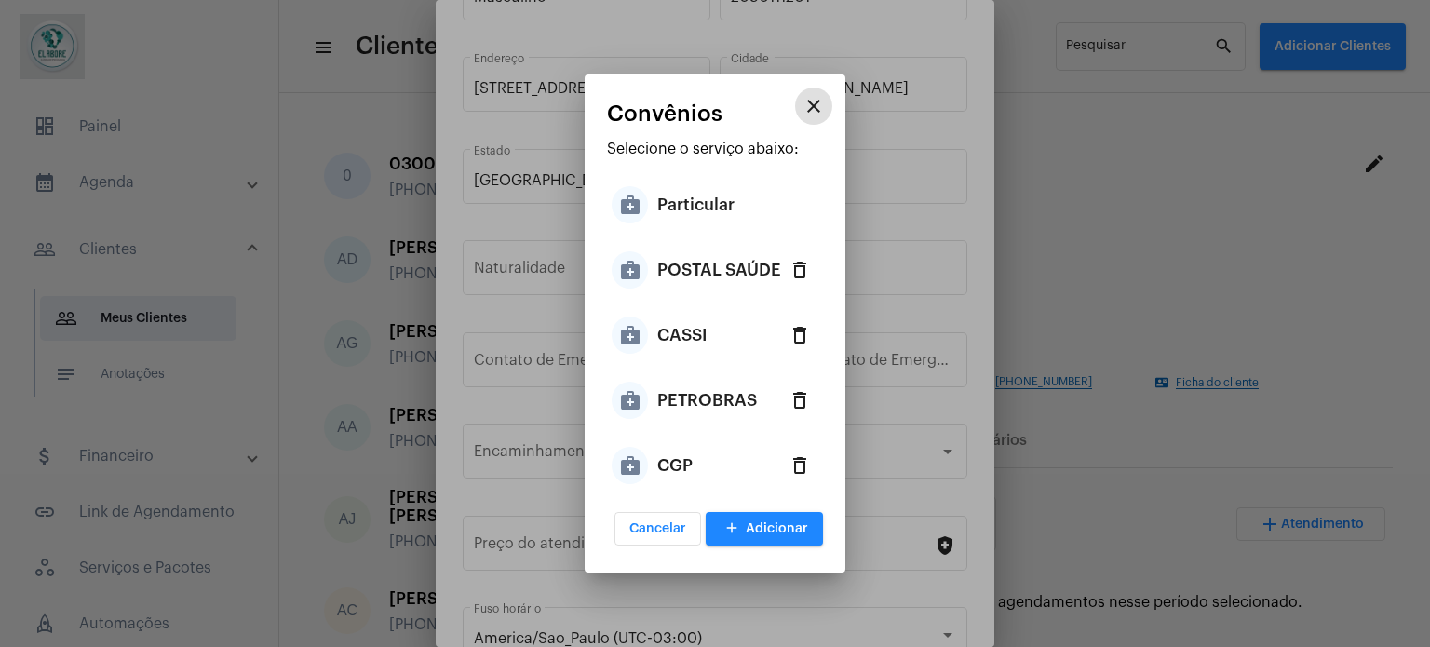
click at [733, 273] on div "POSTAL SAÚDE" at bounding box center [719, 270] width 124 height 56
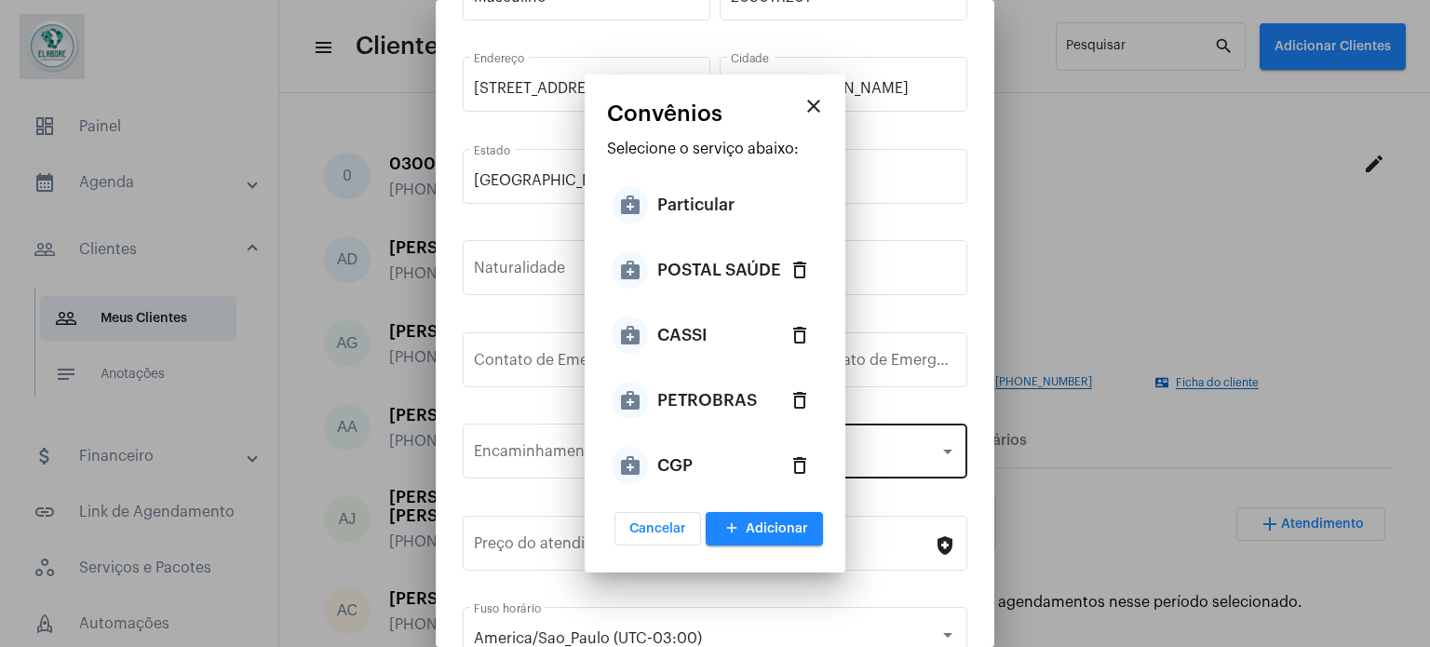
type input "POSTAL SAÚDE"
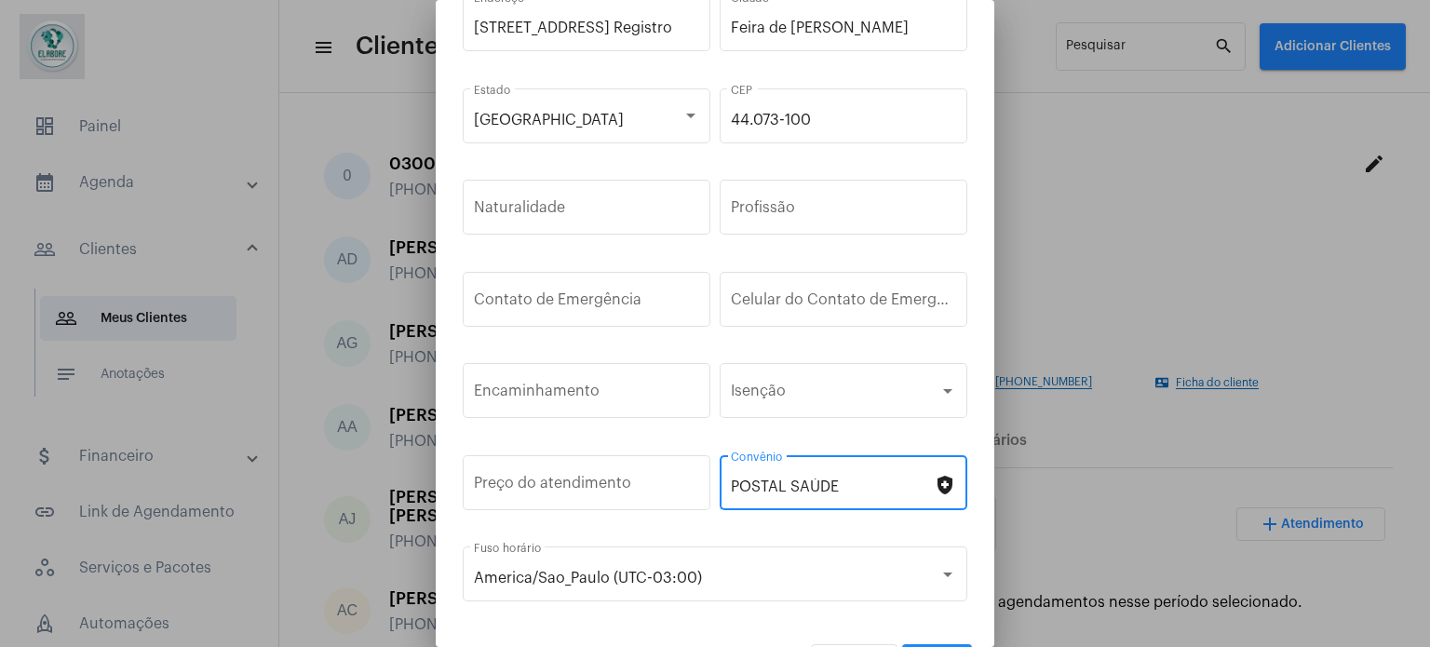
scroll to position [279, 0]
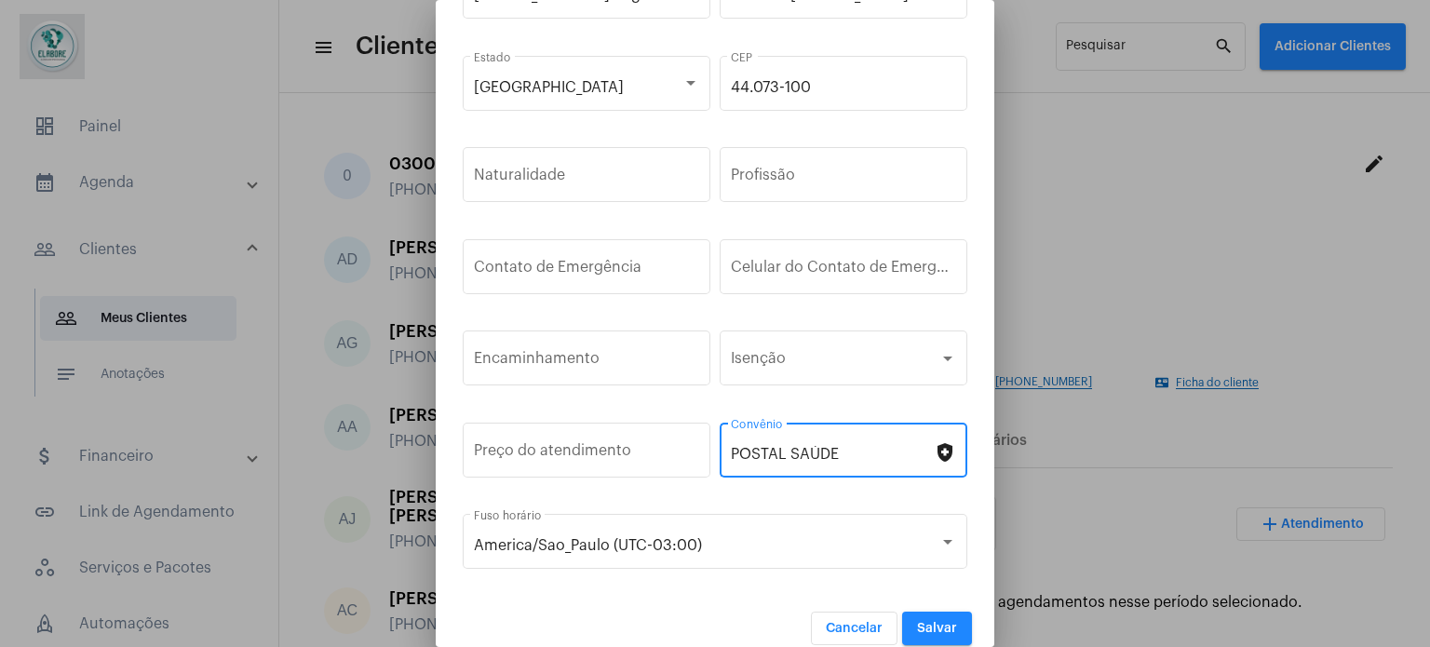
click at [917, 625] on span "Salvar" at bounding box center [937, 628] width 40 height 13
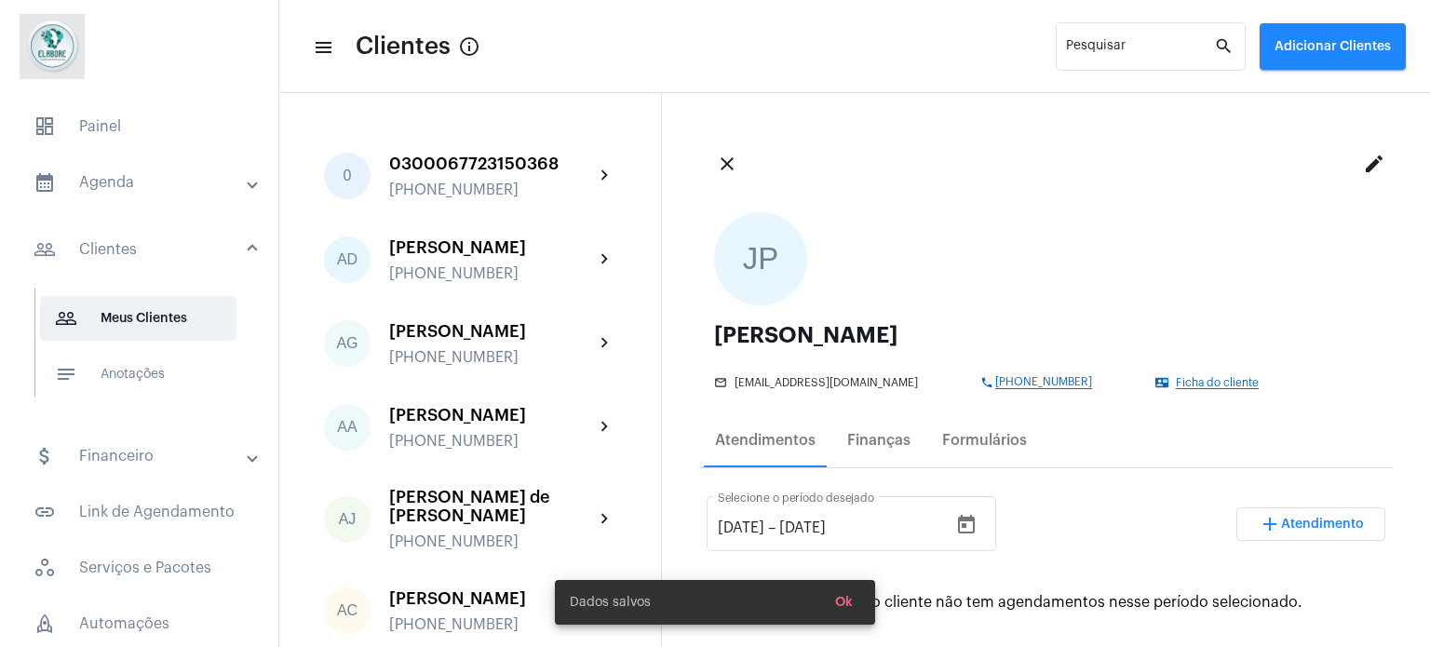
click at [842, 598] on span "Ok" at bounding box center [844, 602] width 18 height 13
